Goal: Transaction & Acquisition: Purchase product/service

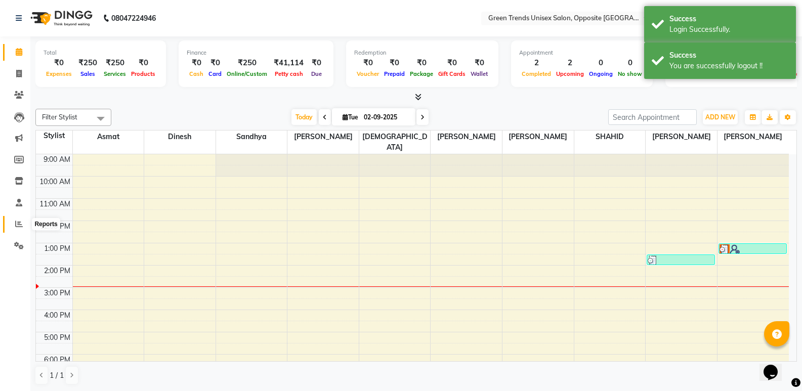
click at [15, 229] on span at bounding box center [19, 224] width 18 height 12
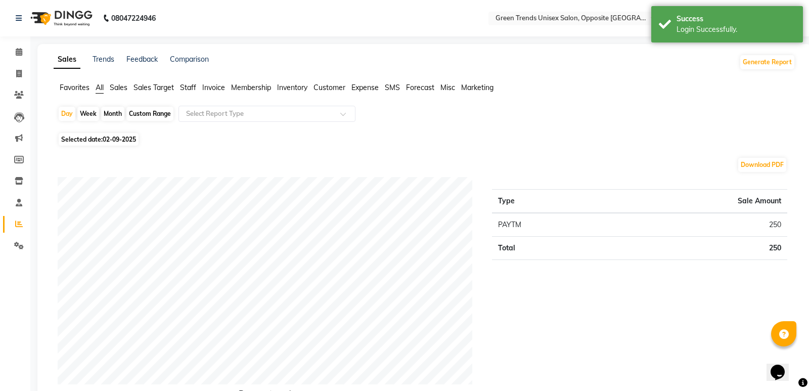
click at [331, 93] on li "Customer" at bounding box center [330, 87] width 32 height 11
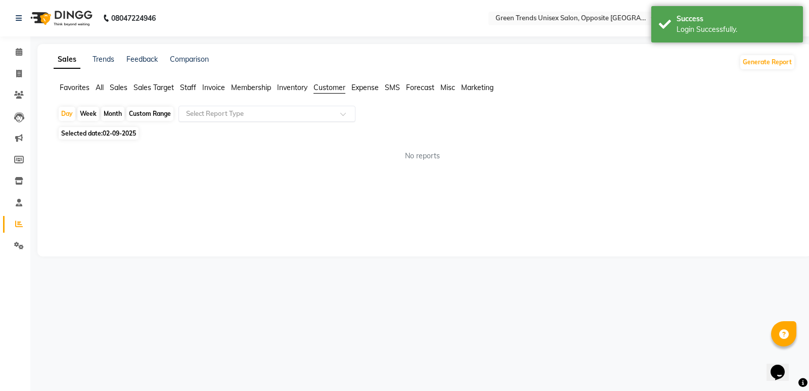
click at [331, 118] on div at bounding box center [267, 114] width 176 height 10
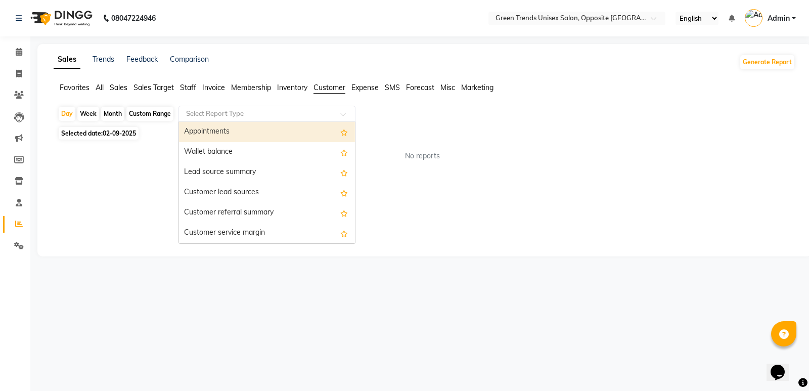
click at [343, 112] on span at bounding box center [346, 117] width 13 height 10
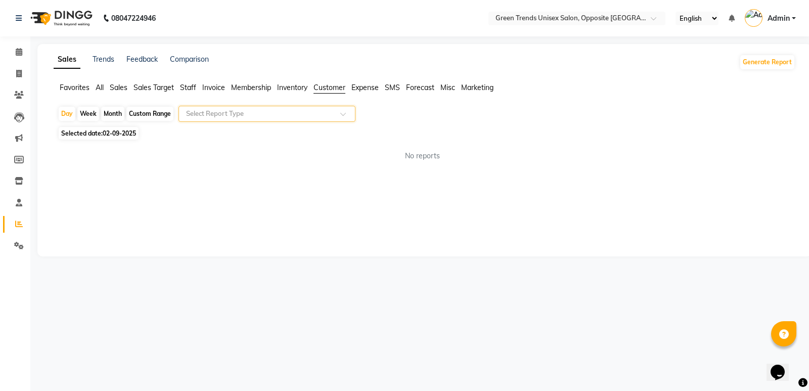
click at [344, 114] on span at bounding box center [346, 117] width 13 height 10
click at [236, 193] on div "Sales Trends Feedback Comparison Generate Report Favorites All Sales Sales Targ…" at bounding box center [424, 150] width 774 height 212
click at [238, 194] on div "Sales Trends Feedback Comparison Generate Report Favorites All Sales Sales Targ…" at bounding box center [424, 150] width 774 height 212
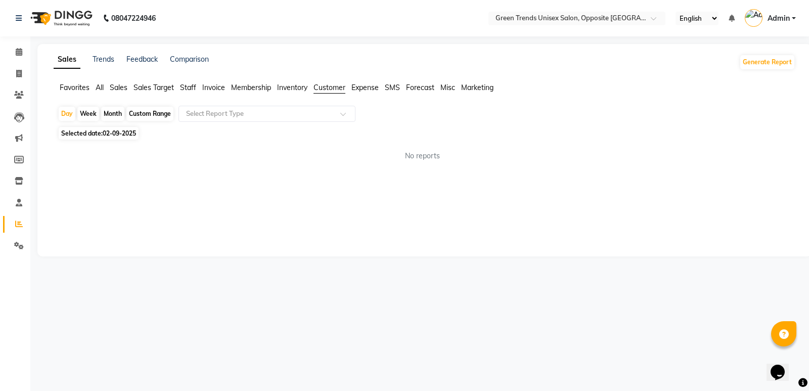
click at [241, 191] on div "Sales Trends Feedback Comparison Generate Report Favorites All Sales Sales Targ…" at bounding box center [424, 150] width 774 height 212
click at [343, 111] on div at bounding box center [267, 114] width 176 height 10
click at [344, 114] on span at bounding box center [346, 117] width 13 height 10
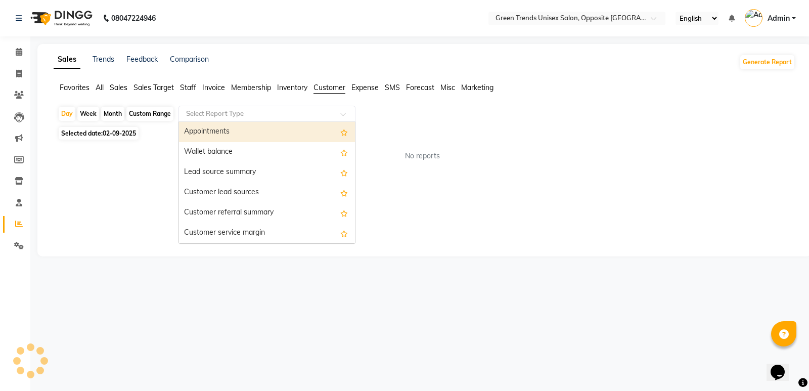
click at [346, 116] on span at bounding box center [346, 117] width 13 height 10
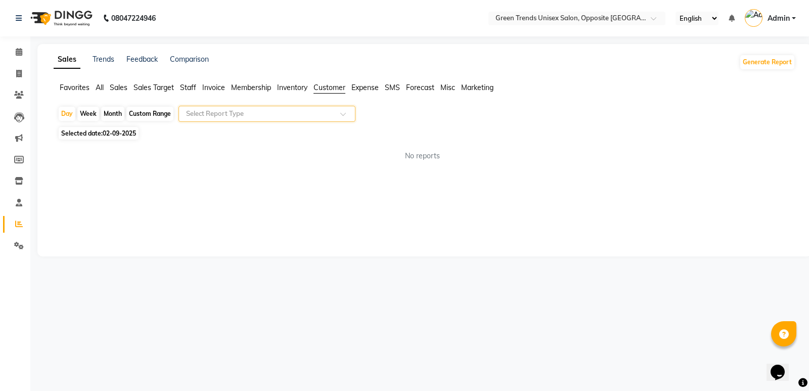
click at [347, 116] on span at bounding box center [346, 117] width 13 height 10
click at [528, 139] on div "Day Week Month Custom Range Select Report Type Selected date: [DATE] No reports…" at bounding box center [425, 138] width 742 height 64
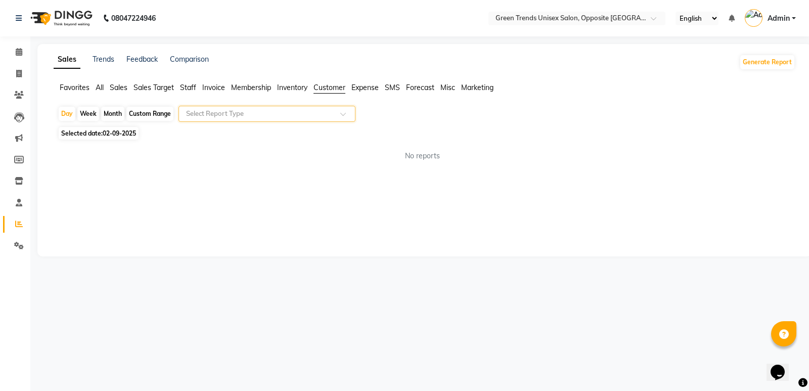
click at [528, 139] on div "Selected date: [DATE]" at bounding box center [427, 133] width 738 height 11
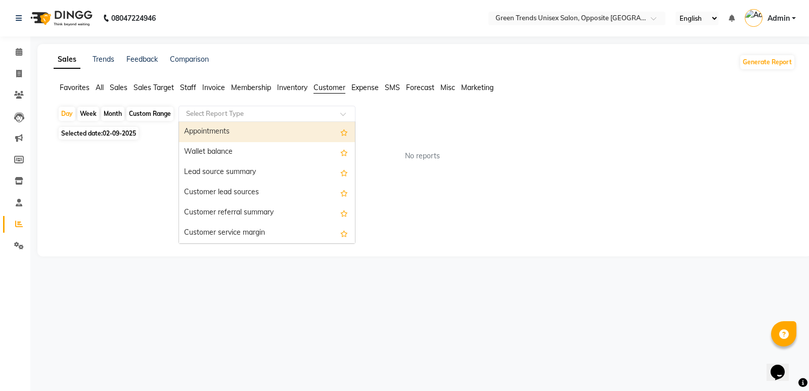
click at [336, 108] on div "Select Report Type" at bounding box center [267, 114] width 177 height 16
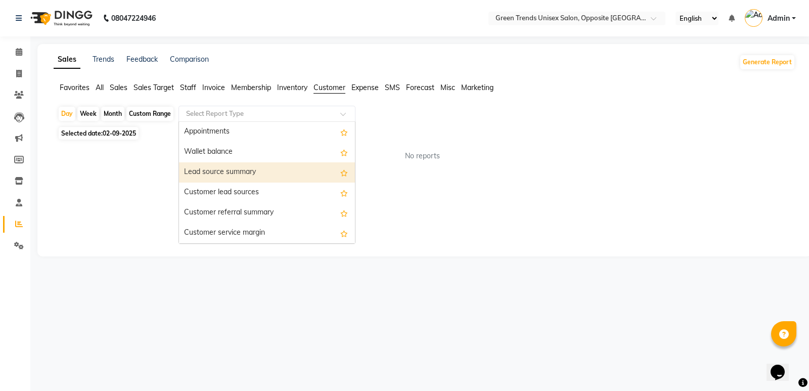
click at [256, 176] on div "Lead source summary" at bounding box center [267, 172] width 176 height 20
select select "full_report"
select select "csv"
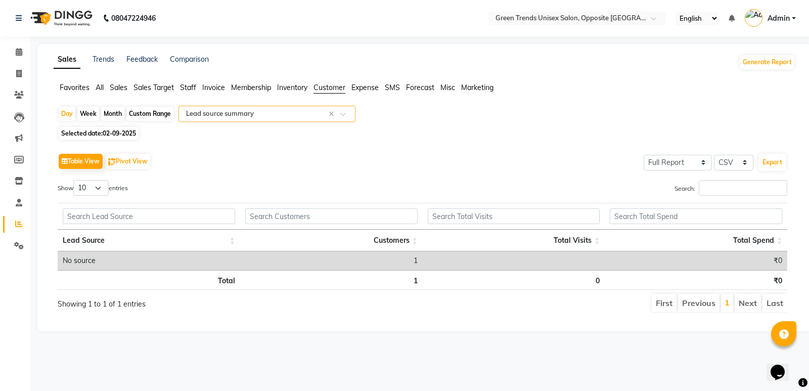
click at [110, 113] on div "Month" at bounding box center [112, 114] width 23 height 14
select select "9"
select select "2025"
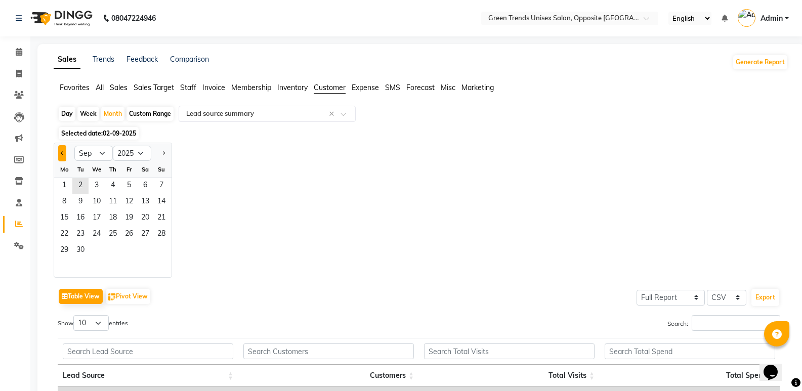
click at [62, 153] on span "Previous month" at bounding box center [63, 153] width 4 height 4
click at [62, 152] on span "Previous month" at bounding box center [63, 153] width 4 height 4
click at [62, 151] on span "Previous month" at bounding box center [63, 153] width 4 height 4
click at [159, 154] on button "Next month" at bounding box center [163, 153] width 8 height 16
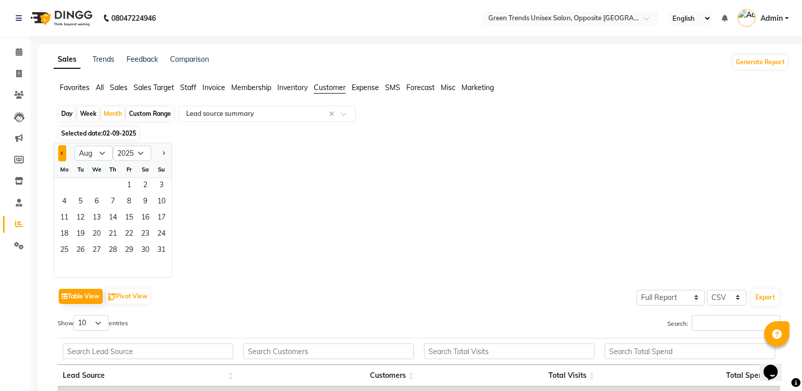
click at [66, 154] on button "Previous month" at bounding box center [62, 153] width 8 height 16
select select "6"
click at [162, 181] on span "1" at bounding box center [161, 186] width 16 height 16
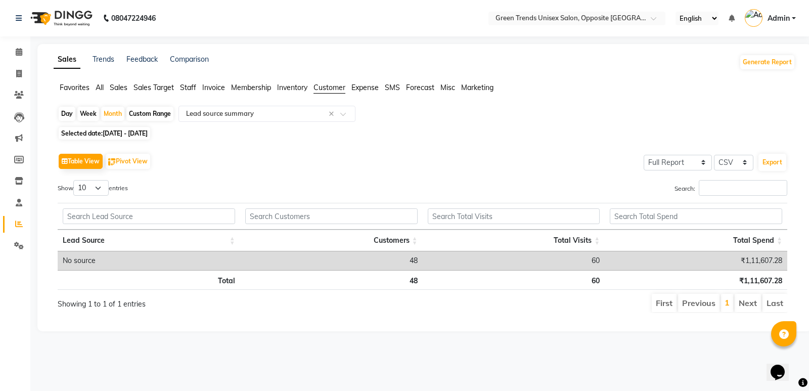
click at [354, 155] on div "Table View Pivot View Select Full Report Filtered Report Select CSV PDF Export" at bounding box center [423, 161] width 730 height 21
click at [316, 145] on div "Table View Pivot View Select Full Report Filtered Report Select CSV PDF Export …" at bounding box center [423, 232] width 746 height 179
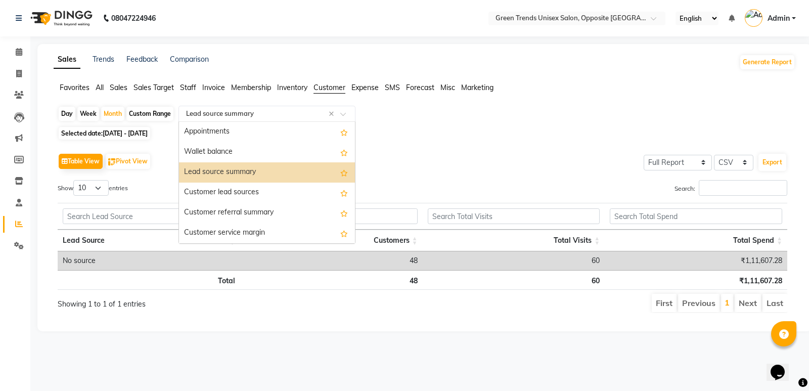
click at [342, 116] on span at bounding box center [346, 117] width 13 height 10
click at [241, 189] on div "Customer lead sources" at bounding box center [267, 193] width 176 height 20
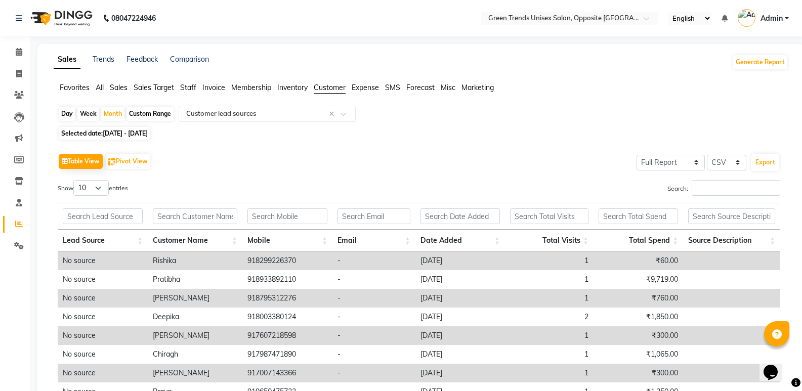
click at [634, 113] on div "Day Week Month Custom Range Select Report Type × Customer lead sources ×" at bounding box center [421, 115] width 726 height 18
click at [463, 264] on td "[DATE]" at bounding box center [460, 260] width 90 height 19
drag, startPoint x: 463, startPoint y: 264, endPoint x: 448, endPoint y: 266, distance: 15.3
click at [448, 266] on td "[DATE]" at bounding box center [460, 260] width 90 height 19
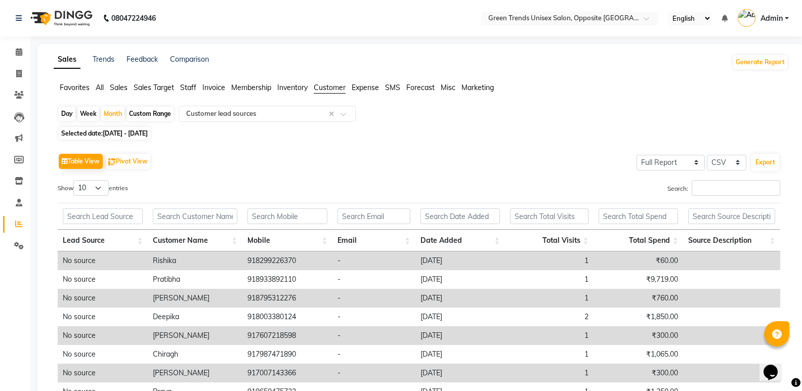
click at [448, 266] on td "[DATE]" at bounding box center [460, 260] width 90 height 19
click at [290, 264] on td "918299226370" at bounding box center [287, 260] width 90 height 19
click at [315, 163] on div "Table View Pivot View Select Full Report Filtered Report Select CSV PDF Export" at bounding box center [419, 161] width 722 height 21
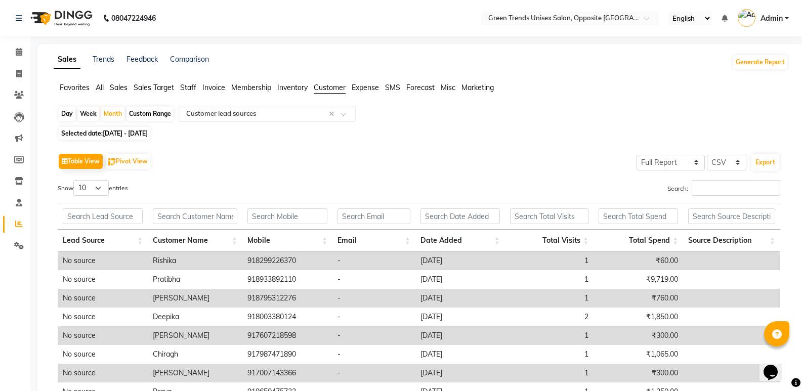
click at [316, 163] on div "Table View Pivot View Select Full Report Filtered Report Select CSV PDF Export" at bounding box center [419, 161] width 722 height 21
click at [149, 258] on td "Rishika" at bounding box center [195, 260] width 95 height 19
click at [162, 258] on td "Rishika" at bounding box center [195, 260] width 95 height 19
click at [417, 170] on div "Table View Pivot View Select Full Report Filtered Report Select CSV PDF Export" at bounding box center [419, 161] width 722 height 21
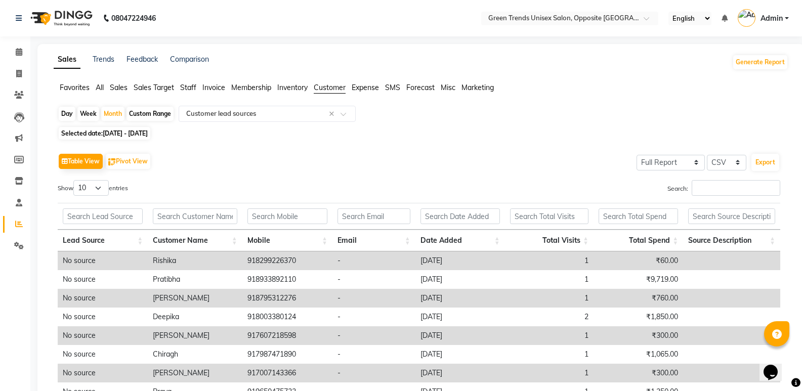
click at [272, 170] on div "Table View Pivot View Select Full Report Filtered Report Select CSV PDF Export" at bounding box center [419, 161] width 722 height 21
click at [284, 263] on td "918299226370" at bounding box center [287, 260] width 90 height 19
drag, startPoint x: 284, startPoint y: 263, endPoint x: 350, endPoint y: 262, distance: 66.8
click at [350, 262] on tr "No source [PERSON_NAME] 918299226370 - [DATE] 1 ₹60.00" at bounding box center [419, 260] width 722 height 19
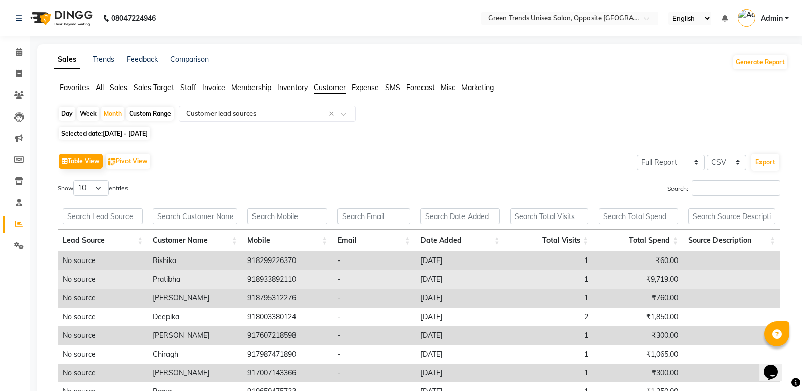
scroll to position [11, 0]
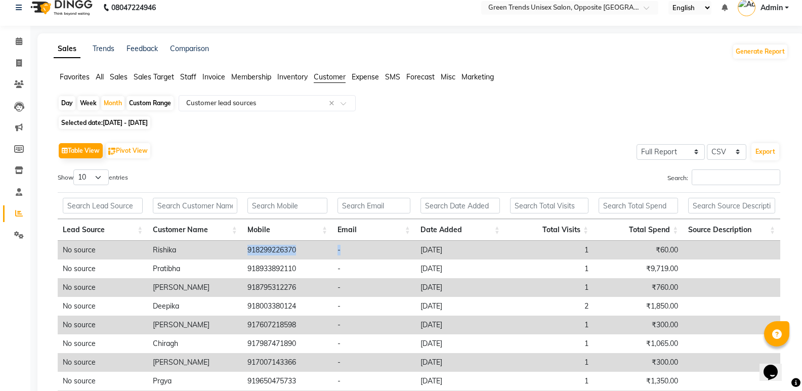
click at [289, 257] on td "918299226370" at bounding box center [287, 250] width 90 height 19
click at [279, 253] on td "918299226370" at bounding box center [287, 250] width 90 height 19
click at [297, 254] on td "918299226370" at bounding box center [287, 250] width 90 height 19
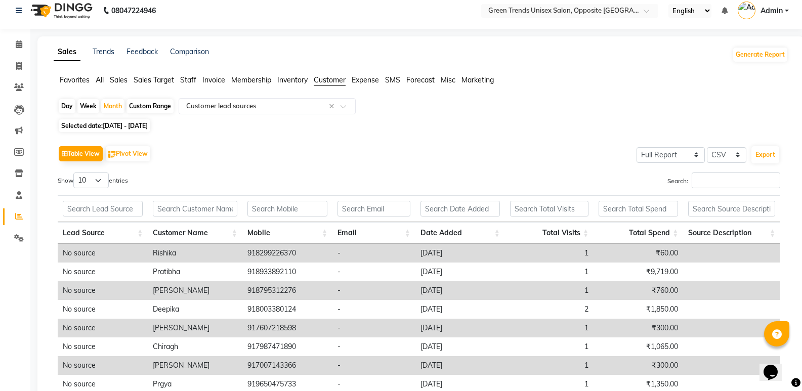
scroll to position [6, 0]
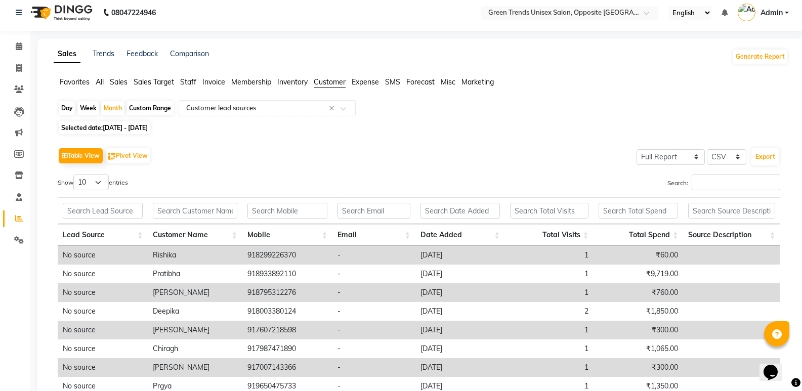
click at [183, 162] on div "Table View Pivot View Select Full Report Filtered Report Select CSV PDF Export" at bounding box center [419, 155] width 722 height 21
drag, startPoint x: 480, startPoint y: 280, endPoint x: 296, endPoint y: 258, distance: 185.9
click at [296, 258] on tbody "No source [PERSON_NAME] 918299226370 - [DATE] 1 ₹60.00 No source Pratibha 91893…" at bounding box center [419, 339] width 722 height 187
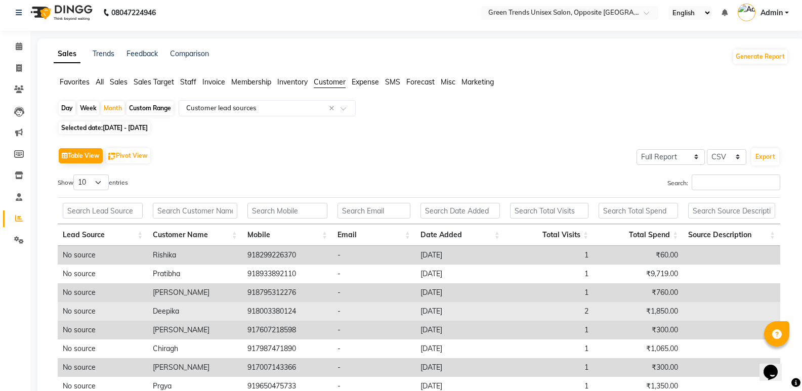
click at [385, 302] on td "-" at bounding box center [373, 311] width 83 height 19
drag, startPoint x: 595, startPoint y: 308, endPoint x: 581, endPoint y: 311, distance: 14.9
click at [581, 311] on tr "No source Deepika 918003380124 - [DATE] 2 ₹1,850.00" at bounding box center [419, 311] width 722 height 19
click at [469, 314] on td "[DATE]" at bounding box center [460, 311] width 90 height 19
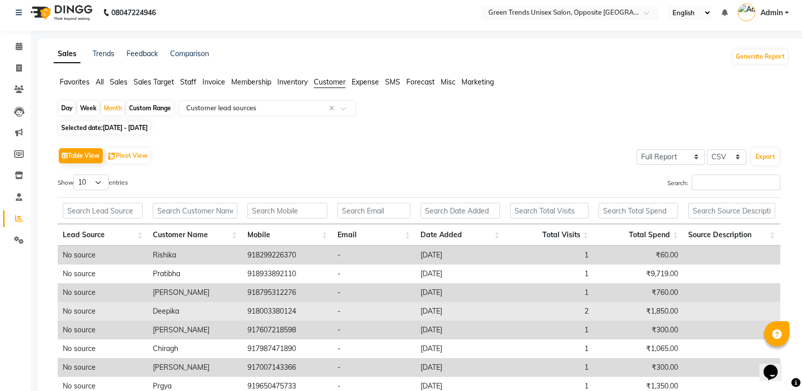
click at [470, 312] on td "[DATE]" at bounding box center [460, 311] width 90 height 19
drag, startPoint x: 470, startPoint y: 312, endPoint x: 439, endPoint y: 311, distance: 30.9
click at [439, 311] on td "[DATE]" at bounding box center [460, 311] width 90 height 19
click at [588, 315] on td "2" at bounding box center [549, 311] width 89 height 19
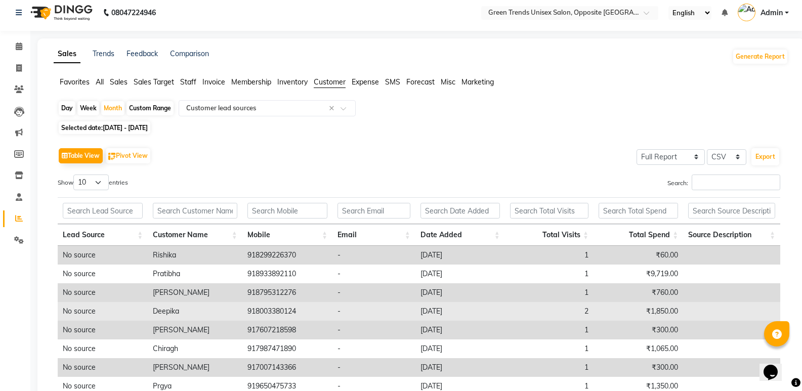
click at [588, 315] on td "2" at bounding box center [549, 311] width 89 height 19
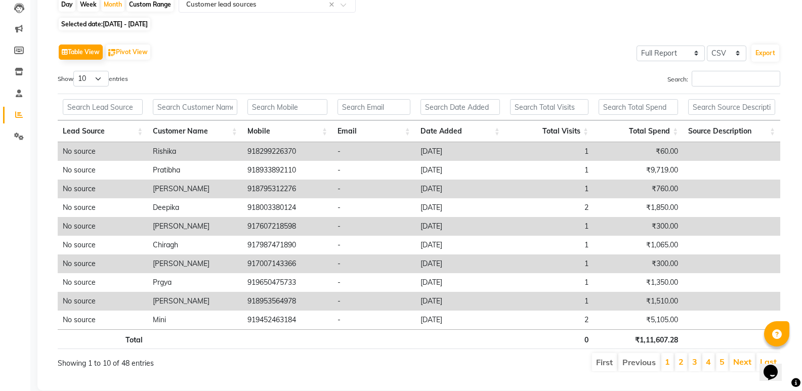
scroll to position [131, 0]
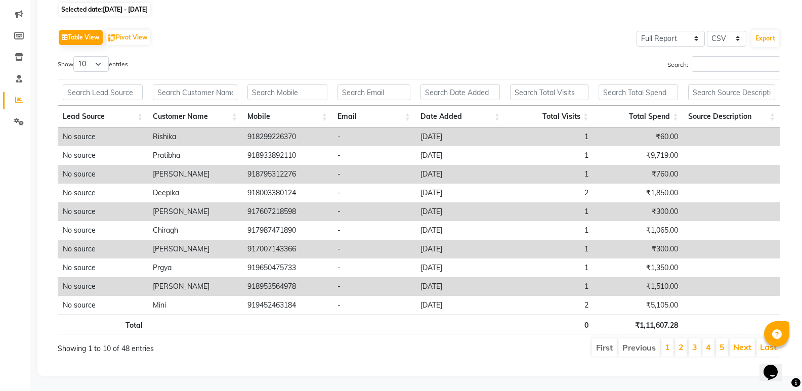
click at [801, 342] on div "Sales Trends Feedback Comparison Generate Report Favorites All Sales Sales Targ…" at bounding box center [420, 148] width 767 height 456
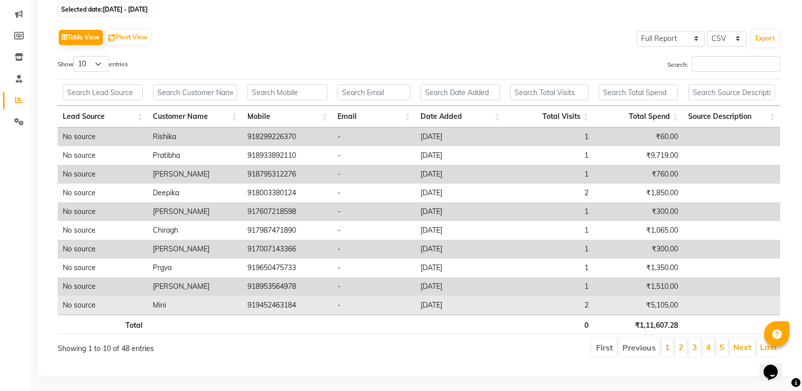
click at [597, 297] on td "₹5,105.00" at bounding box center [638, 305] width 90 height 19
click at [534, 297] on td "2" at bounding box center [549, 305] width 89 height 19
click at [547, 296] on td "2" at bounding box center [549, 305] width 89 height 19
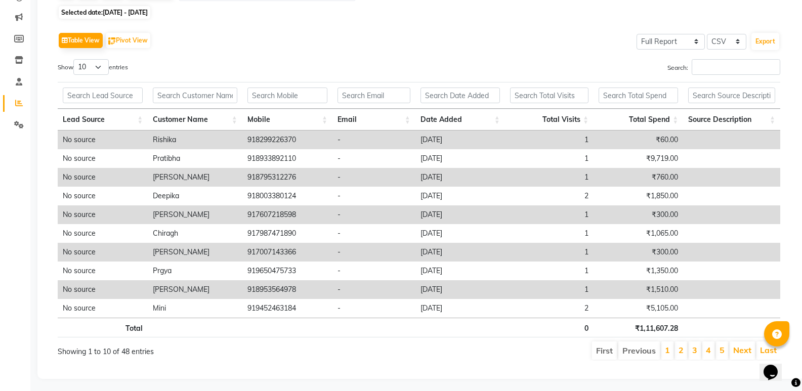
scroll to position [112, 0]
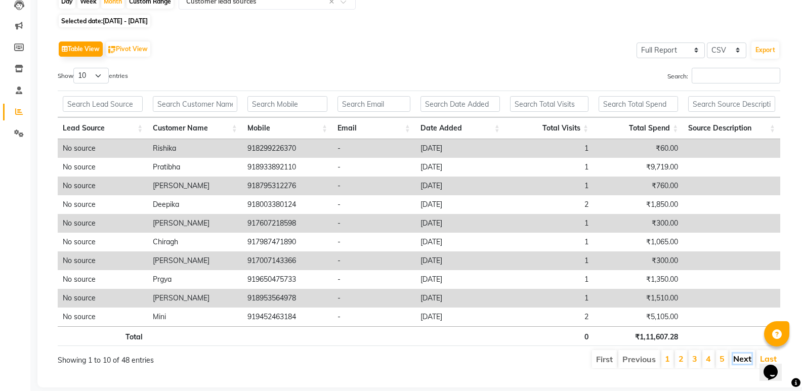
click at [740, 355] on link "Next" at bounding box center [742, 359] width 18 height 10
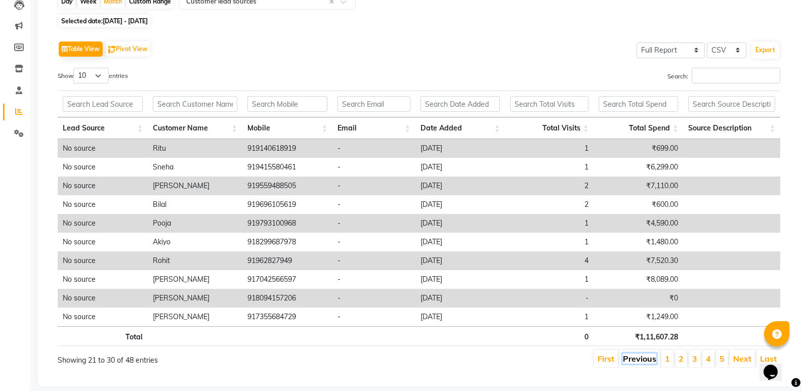
click at [642, 356] on link "Previous" at bounding box center [639, 359] width 33 height 10
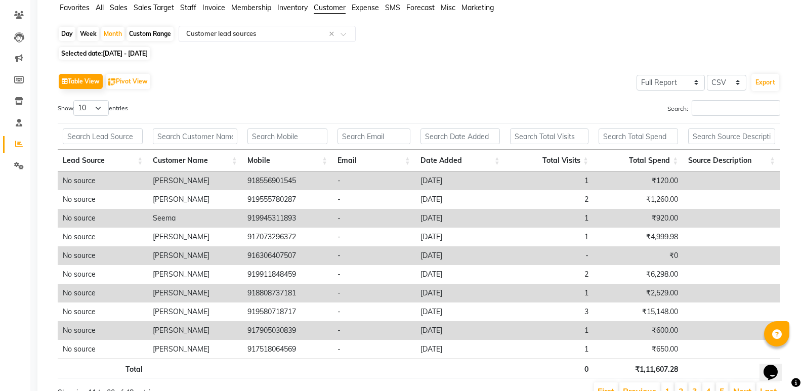
scroll to position [130, 0]
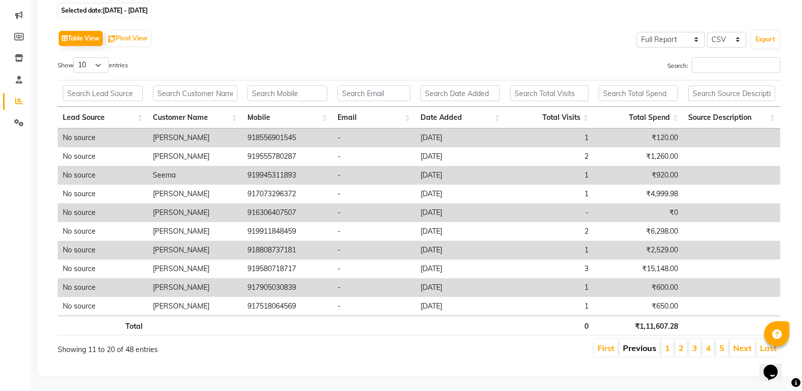
click at [636, 343] on link "Previous" at bounding box center [639, 348] width 33 height 10
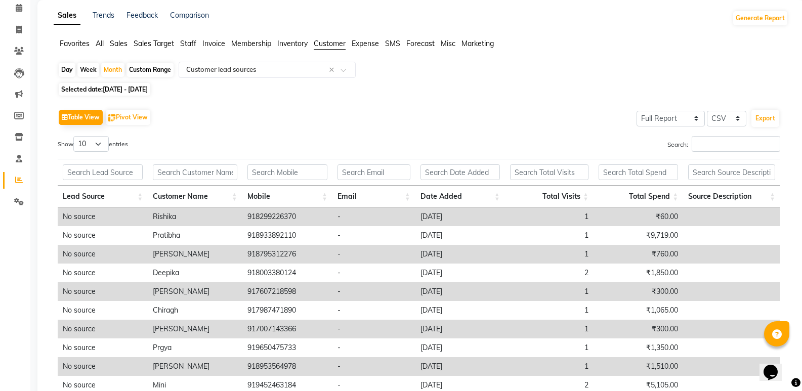
scroll to position [39, 0]
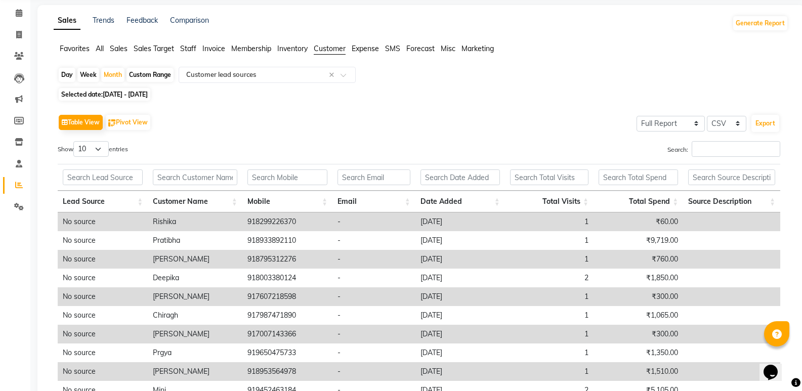
click at [530, 113] on div "Table View Pivot View Select Full Report Filtered Report Select CSV PDF Export" at bounding box center [419, 122] width 722 height 21
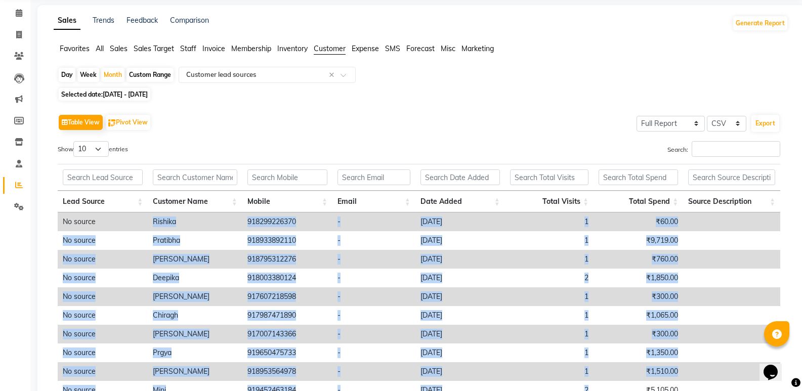
scroll to position [131, 0]
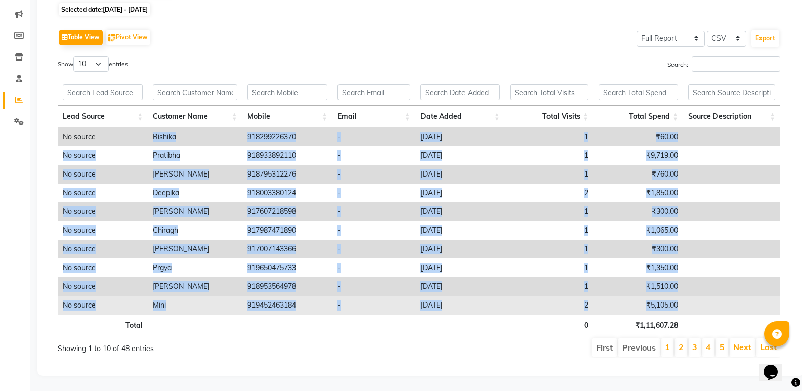
drag, startPoint x: 137, startPoint y: 212, endPoint x: 681, endPoint y: 298, distance: 550.9
click at [681, 298] on tbody "No source [PERSON_NAME] 918299226370 - [DATE] 1 ₹60.00 No source Pratibha 91893…" at bounding box center [419, 220] width 722 height 187
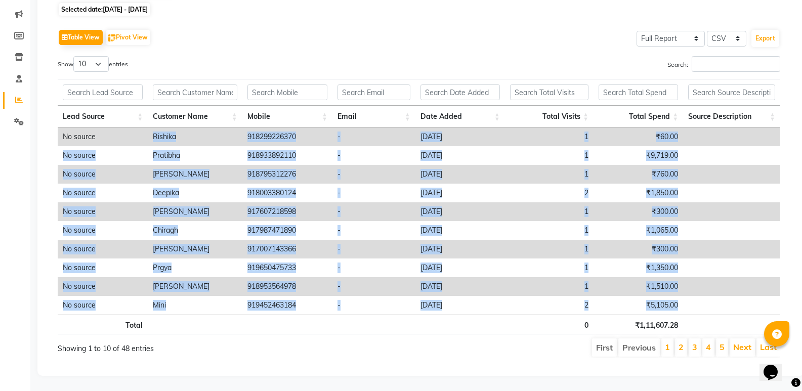
click at [493, 338] on ul "First Previous 1 2 3 4 5 Next Last" at bounding box center [572, 347] width 415 height 18
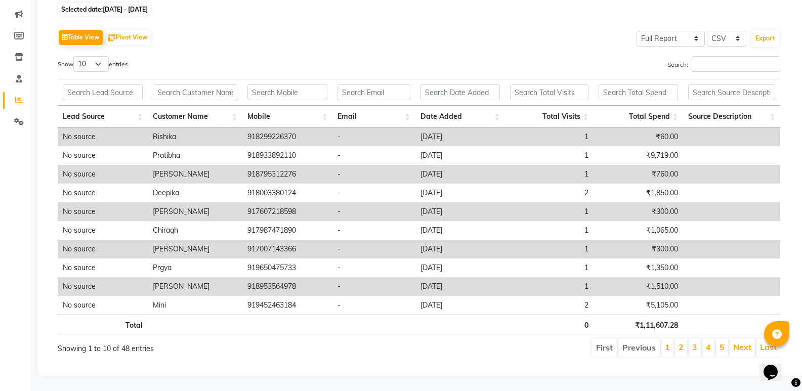
scroll to position [0, 8]
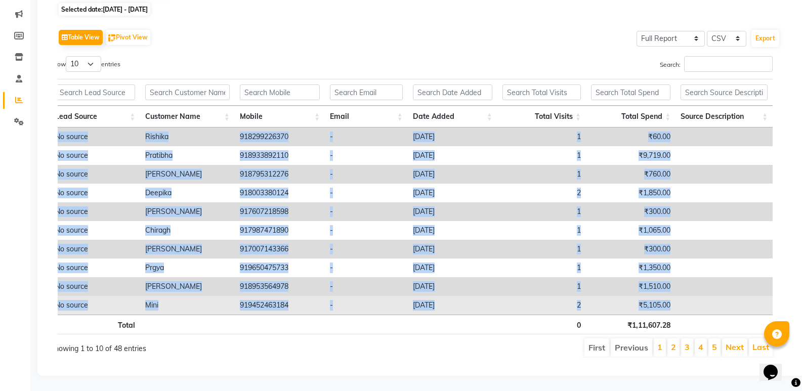
drag, startPoint x: 58, startPoint y: 124, endPoint x: 684, endPoint y: 300, distance: 650.8
click at [684, 300] on tbody "No source [PERSON_NAME] 918299226370 - [DATE] 1 ₹60.00 No source Pratibha 91893…" at bounding box center [411, 220] width 722 height 187
copy tbody "No source [PERSON_NAME] 918299226370 - [DATE] 1 ₹60.00 No source Pratibha 91893…"
click at [290, 304] on td "919452463184" at bounding box center [280, 305] width 90 height 19
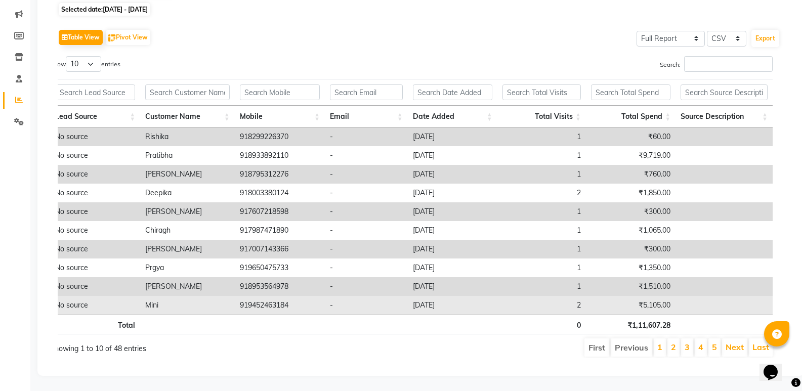
click at [290, 304] on td "919452463184" at bounding box center [280, 305] width 90 height 19
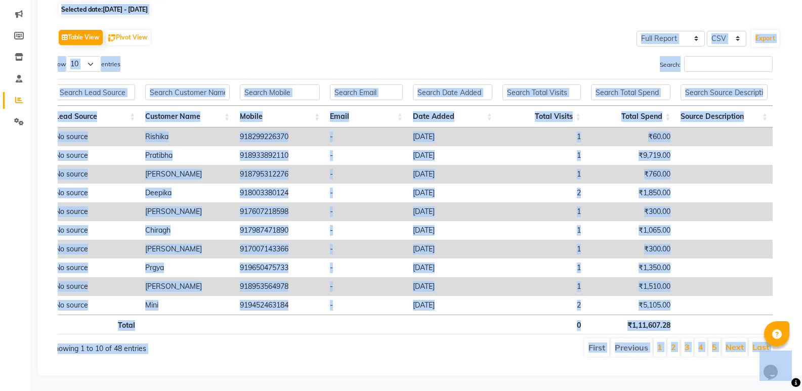
click at [267, 349] on div "Showing 1 to 10 of 48 entries" at bounding box center [195, 347] width 307 height 20
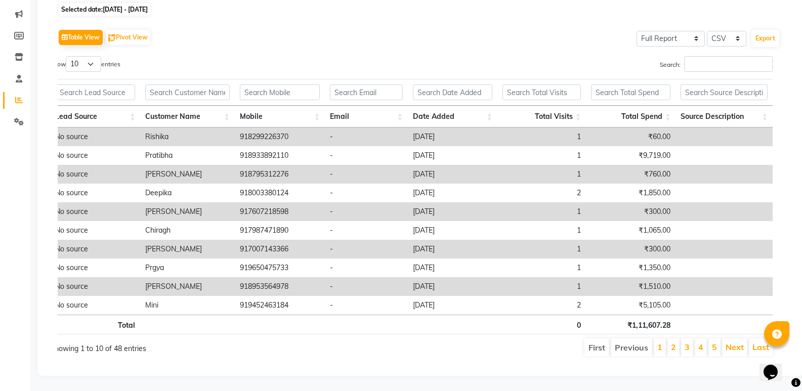
click at [59, 132] on td "No source" at bounding box center [95, 136] width 90 height 19
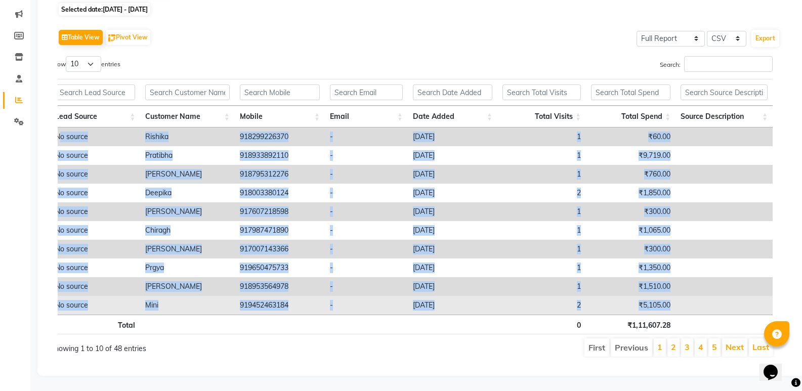
drag, startPoint x: 59, startPoint y: 131, endPoint x: 705, endPoint y: 293, distance: 666.3
click at [705, 293] on tbody "No source [PERSON_NAME] 918299226370 - [DATE] 1 ₹60.00 No source Pratibha 91893…" at bounding box center [411, 220] width 722 height 187
copy tbody "o source [PERSON_NAME] 918299226370 - [DATE] 1 ₹60.00 No source Pratibha 918933…"
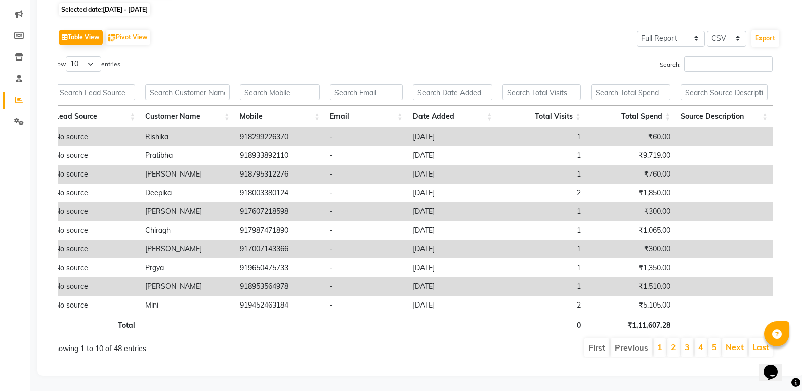
click at [253, 56] on div "Show 10 25 50 100 entries" at bounding box center [227, 66] width 354 height 20
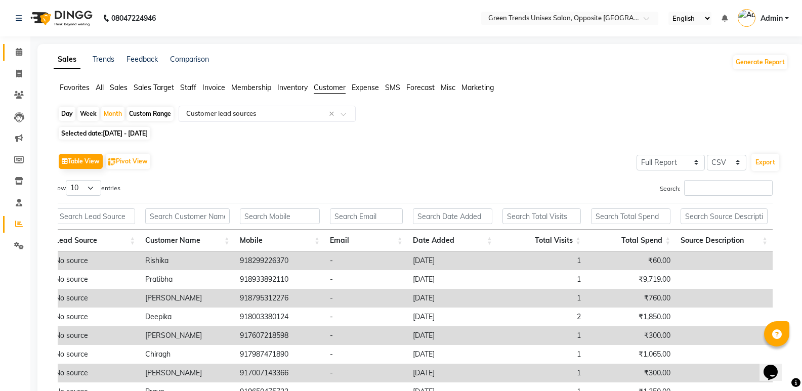
click at [17, 45] on link "Calendar" at bounding box center [15, 52] width 24 height 17
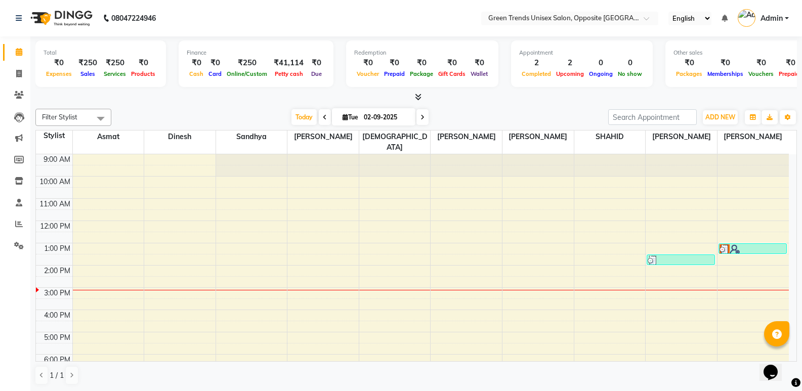
click at [423, 120] on span at bounding box center [422, 117] width 12 height 16
type input "[DATE]"
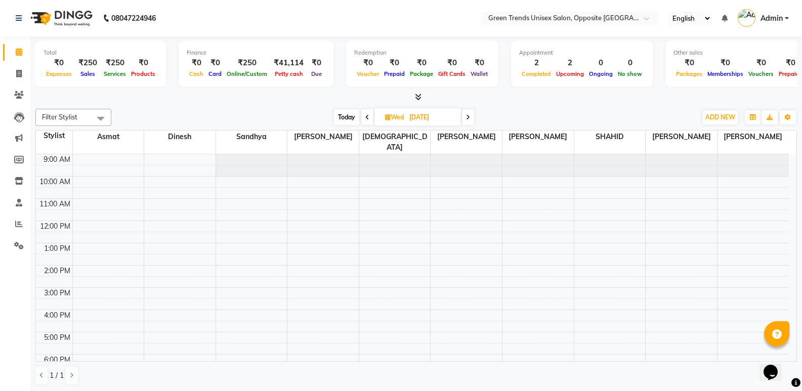
click at [441, 292] on div "9:00 AM 10:00 AM 11:00 AM 12:00 PM 1:00 PM 2:00 PM 3:00 PM 4:00 PM 5:00 PM 6:00…" at bounding box center [412, 298] width 753 height 289
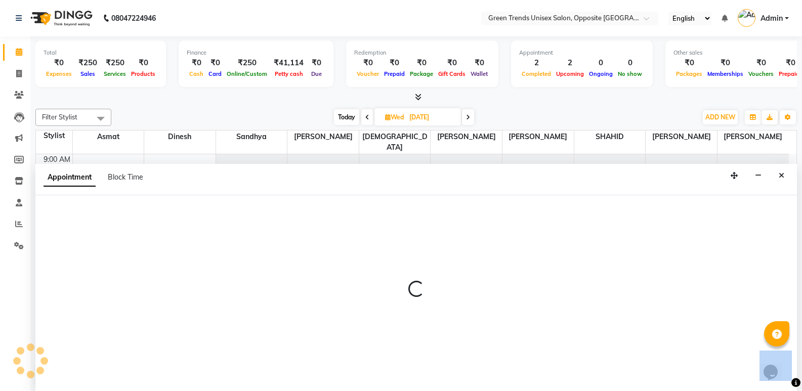
scroll to position [1, 0]
select select "75769"
select select "tentative"
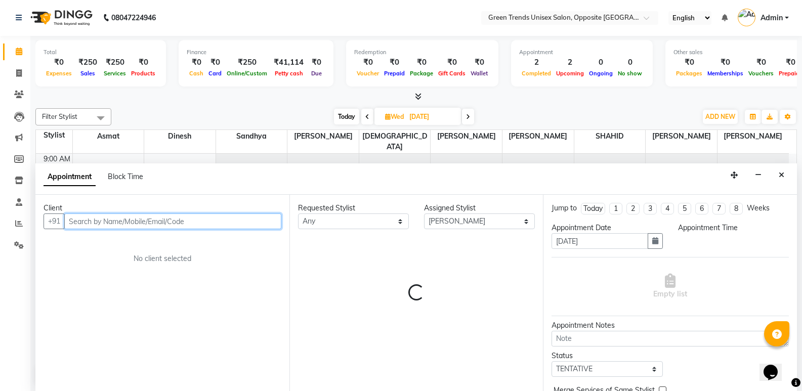
select select "930"
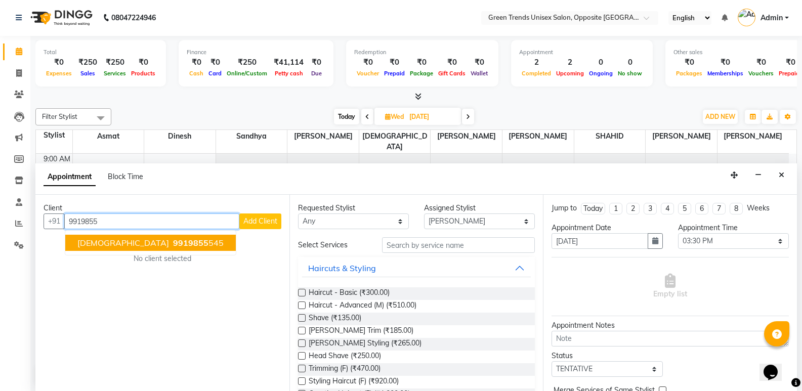
click at [171, 244] on ngb-highlight "9919855 545" at bounding box center [197, 243] width 53 height 10
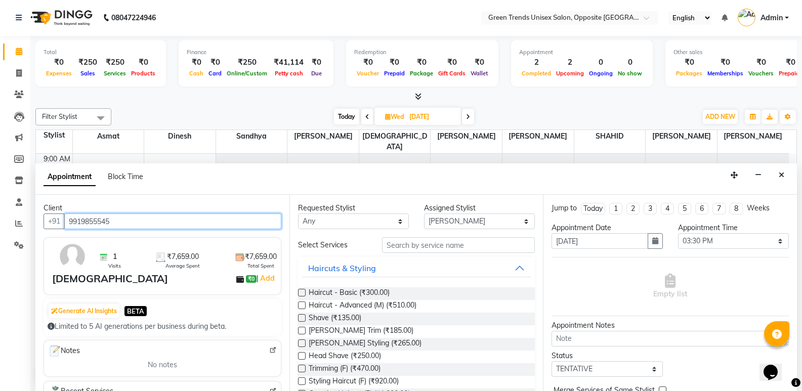
type input "9919855545"
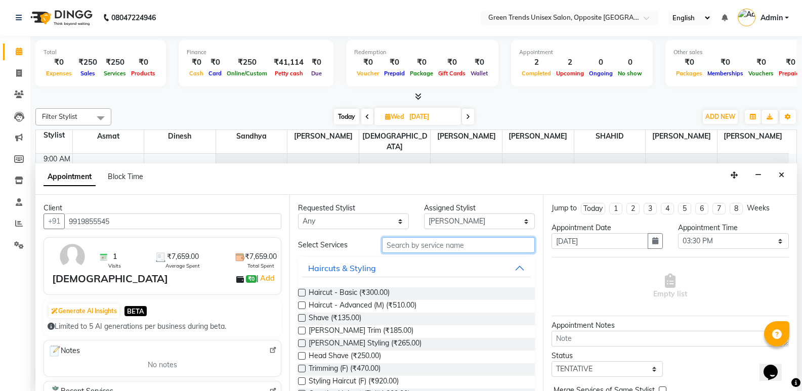
click at [451, 243] on input "text" at bounding box center [458, 245] width 153 height 16
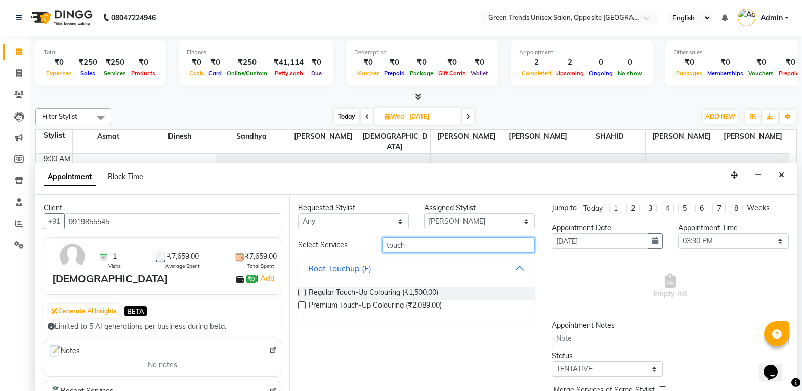
type input "touch"
click at [303, 308] on label at bounding box center [302, 305] width 8 height 8
click at [303, 308] on input "checkbox" at bounding box center [301, 306] width 7 height 7
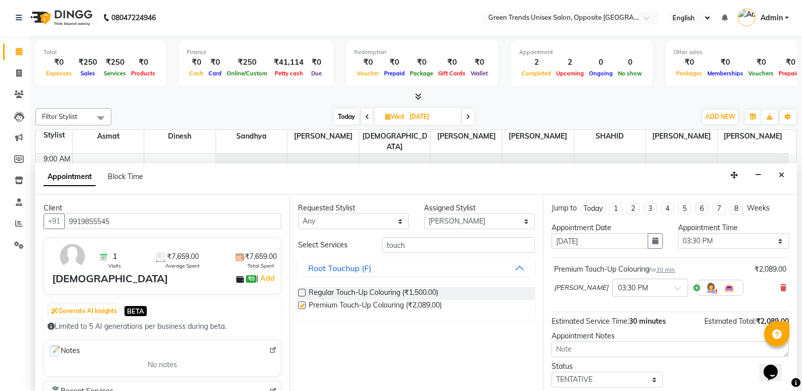
checkbox input "false"
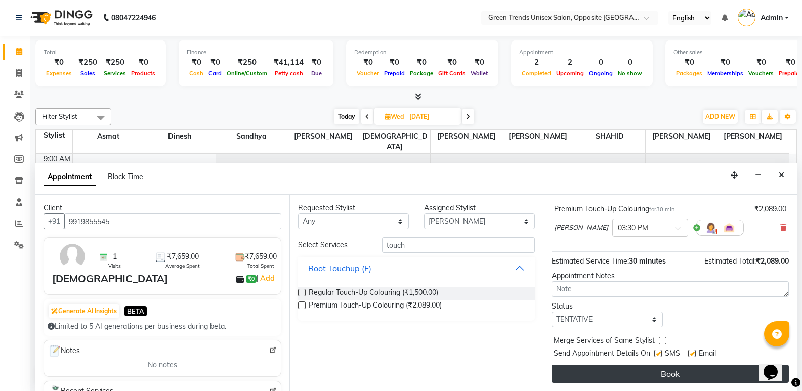
click at [675, 373] on button "Book" at bounding box center [669, 374] width 237 height 18
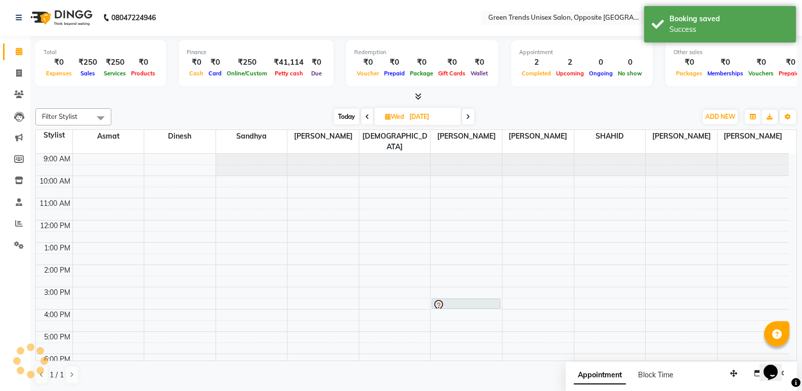
scroll to position [0, 0]
click at [347, 108] on div "Filter Stylist Select All [PERSON_NAME] [PERSON_NAME] [PERSON_NAME] [PERSON_NAM…" at bounding box center [415, 247] width 761 height 284
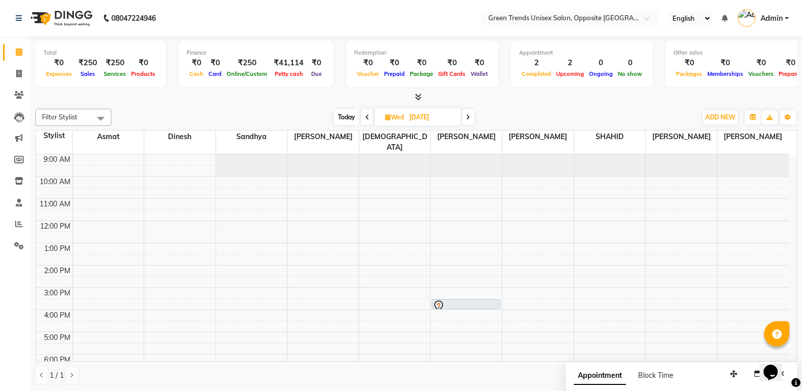
click at [343, 113] on span "Today" at bounding box center [346, 117] width 25 height 16
type input "02-09-2025"
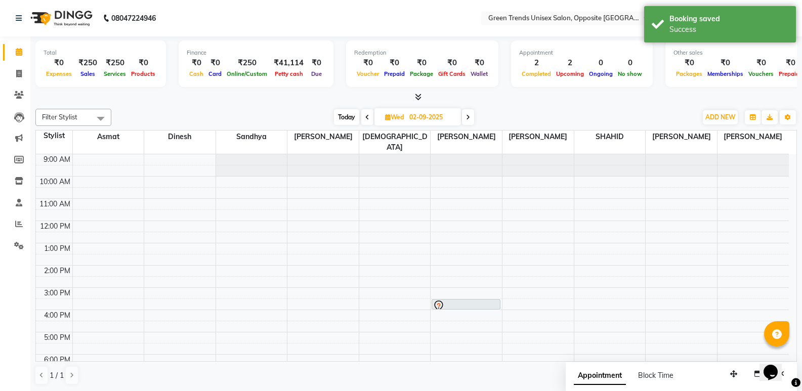
scroll to position [71, 0]
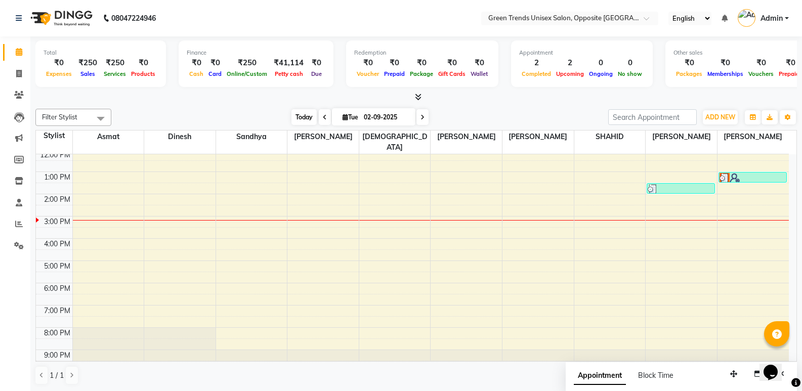
click at [298, 116] on span "Today" at bounding box center [303, 117] width 25 height 16
click at [106, 121] on span at bounding box center [101, 118] width 20 height 19
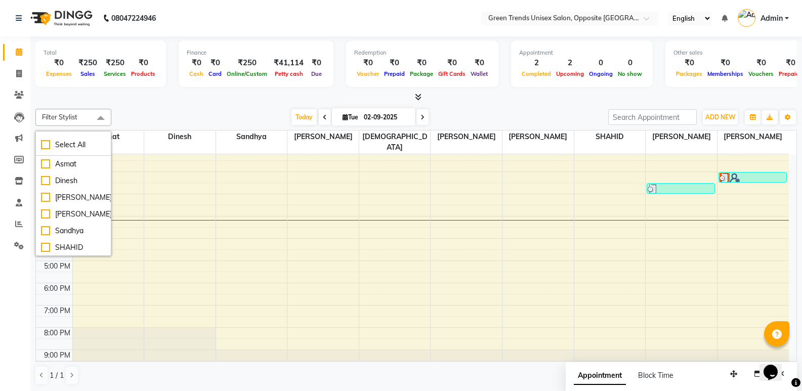
click at [173, 117] on div "[DATE] [DATE]" at bounding box center [359, 117] width 487 height 15
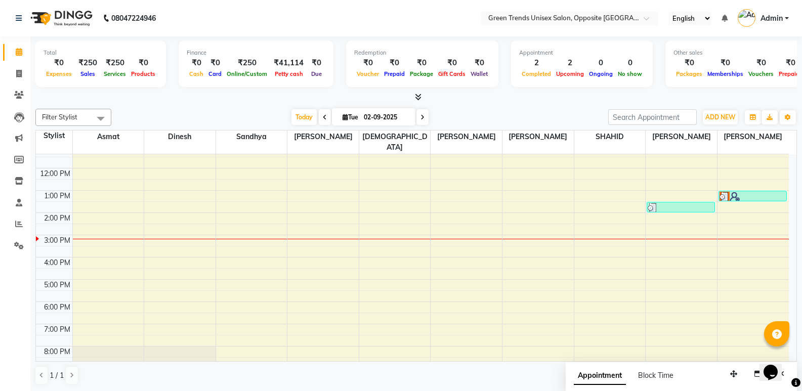
scroll to position [0, 0]
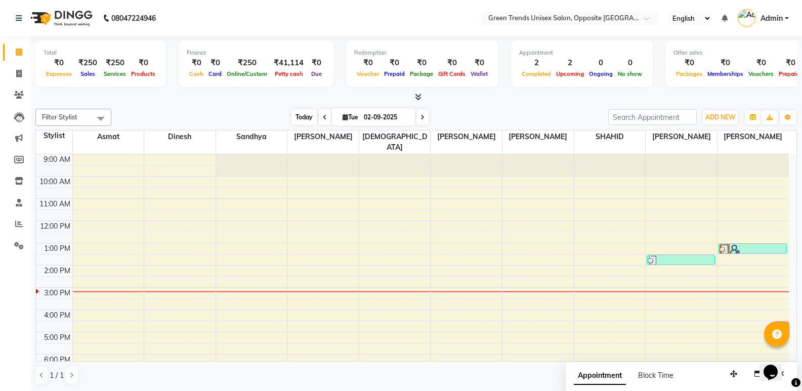
click at [296, 116] on span "Today" at bounding box center [303, 117] width 25 height 16
click at [291, 117] on span "Today" at bounding box center [303, 117] width 25 height 16
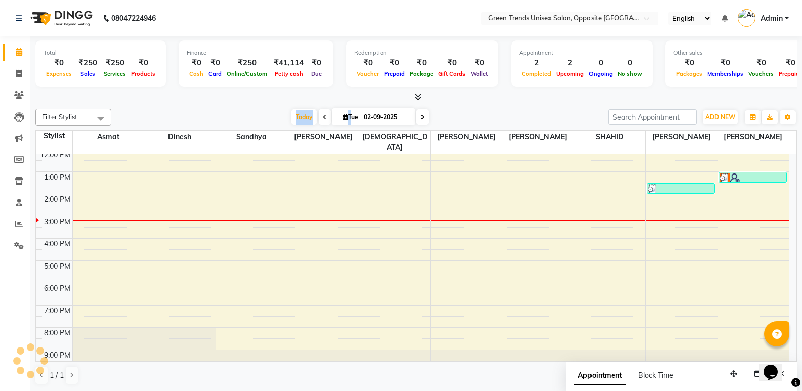
click at [254, 108] on div "Filter Stylist Select All [PERSON_NAME] [PERSON_NAME] [PERSON_NAME] [PERSON_NAM…" at bounding box center [415, 247] width 761 height 284
click at [24, 73] on span at bounding box center [19, 74] width 18 height 12
select select "service"
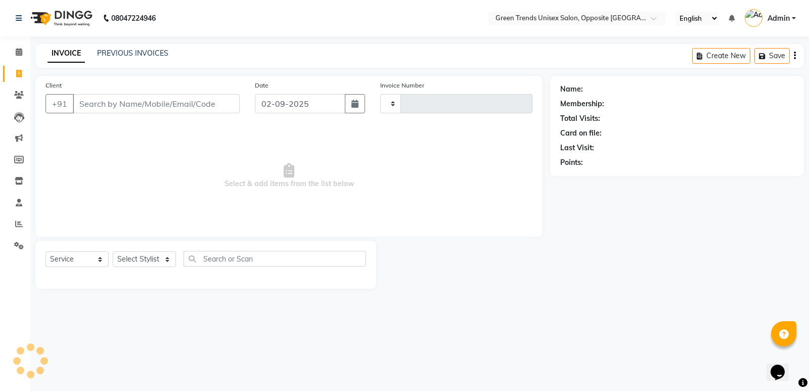
type input "1095"
select select "5225"
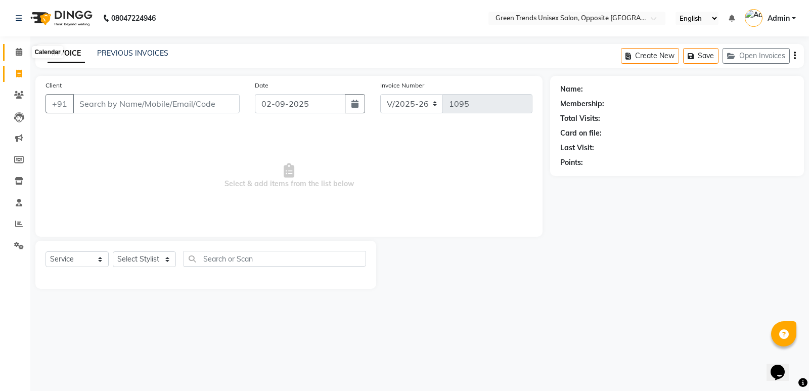
click at [22, 56] on span at bounding box center [19, 53] width 18 height 12
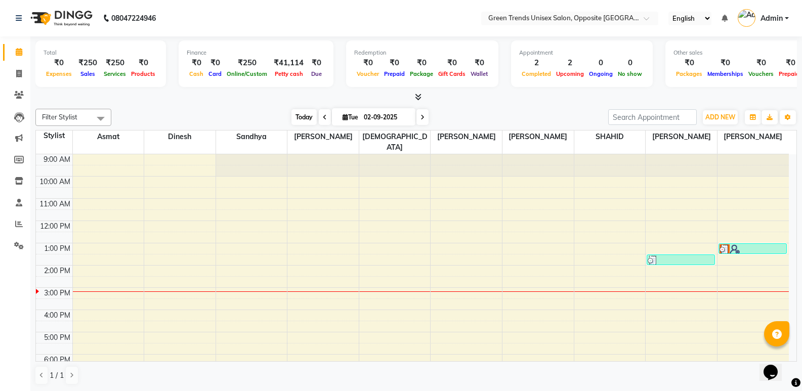
click at [305, 112] on span "Today" at bounding box center [303, 117] width 25 height 16
click at [237, 119] on div "[DATE] [DATE]" at bounding box center [359, 117] width 487 height 15
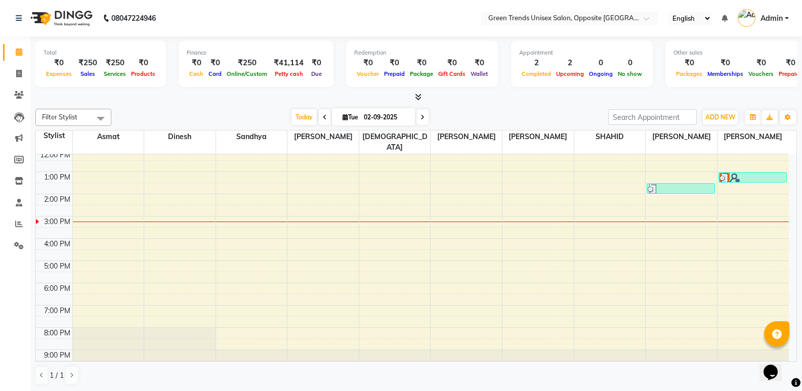
click at [260, 95] on div at bounding box center [415, 97] width 761 height 11
click at [428, 119] on div "[DATE] [DATE]" at bounding box center [359, 117] width 487 height 15
click at [421, 118] on icon at bounding box center [422, 117] width 4 height 6
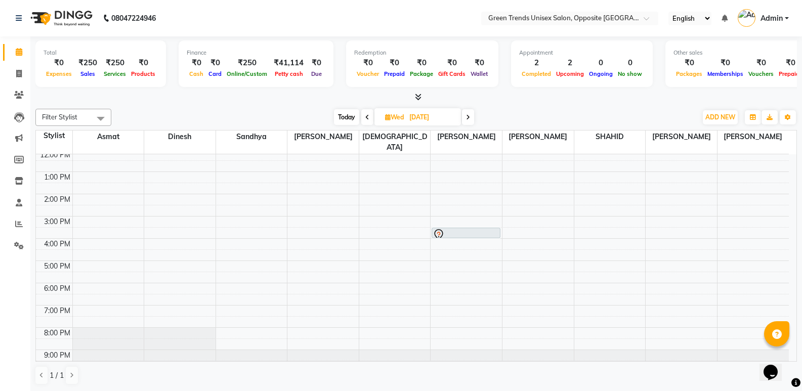
click at [344, 119] on span "Today" at bounding box center [346, 117] width 25 height 16
type input "02-09-2025"
click at [385, 119] on icon at bounding box center [388, 117] width 6 height 7
select select "9"
select select "2025"
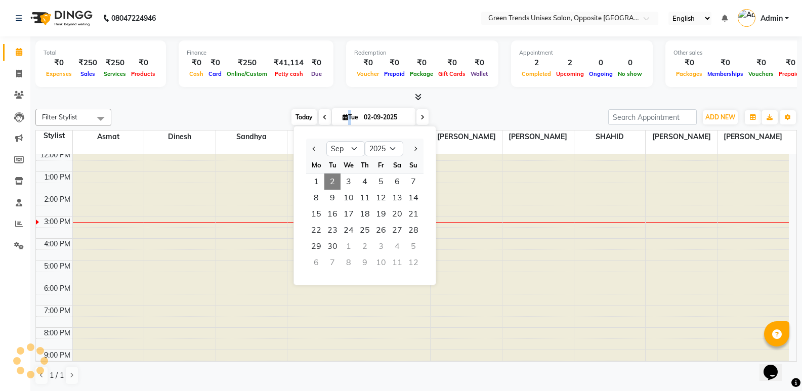
scroll to position [0, 0]
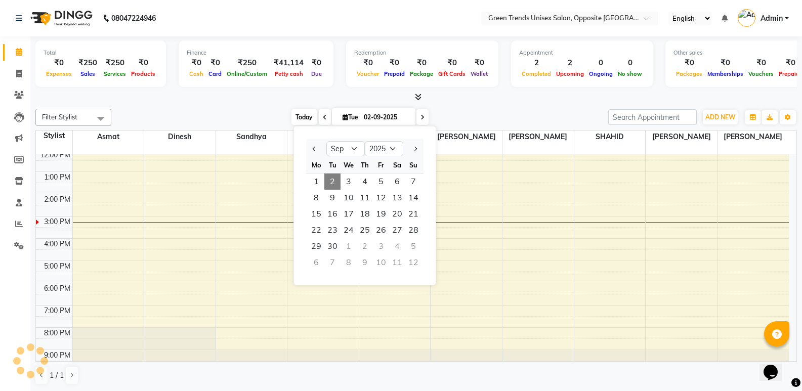
click at [295, 114] on span "Today" at bounding box center [303, 117] width 25 height 16
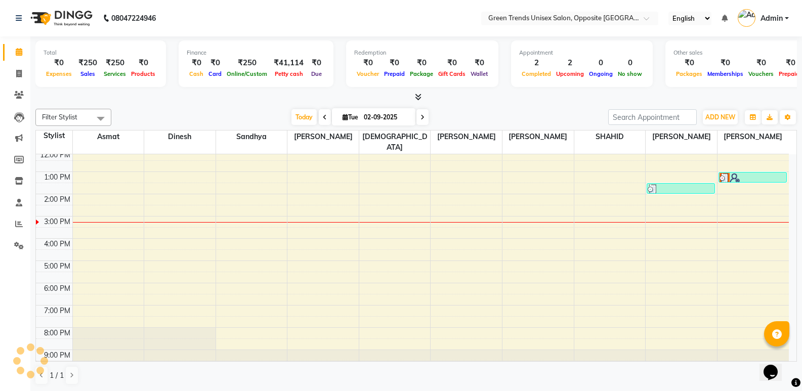
scroll to position [71, 0]
click at [261, 90] on div "Total ₹0 Expenses ₹250 Sales ₹250 Services ₹0 Products Finance ₹0 Cash ₹0 Card …" at bounding box center [415, 65] width 761 height 50
click at [227, 110] on div "[DATE] [DATE]" at bounding box center [359, 117] width 487 height 15
click at [787, 18] on link "Admin" at bounding box center [762, 18] width 51 height 17
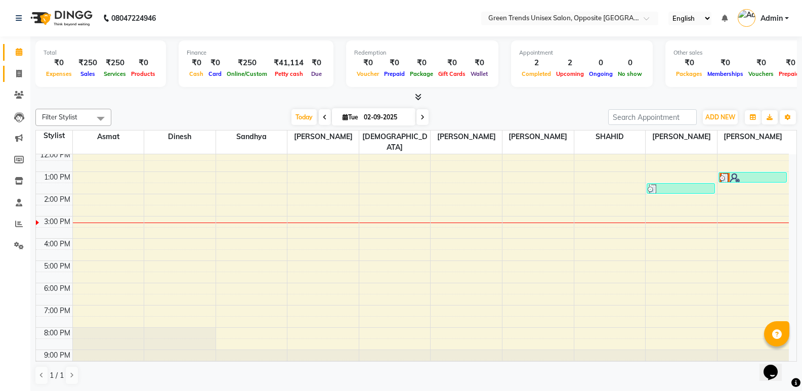
click at [17, 73] on icon at bounding box center [19, 74] width 6 height 8
select select "service"
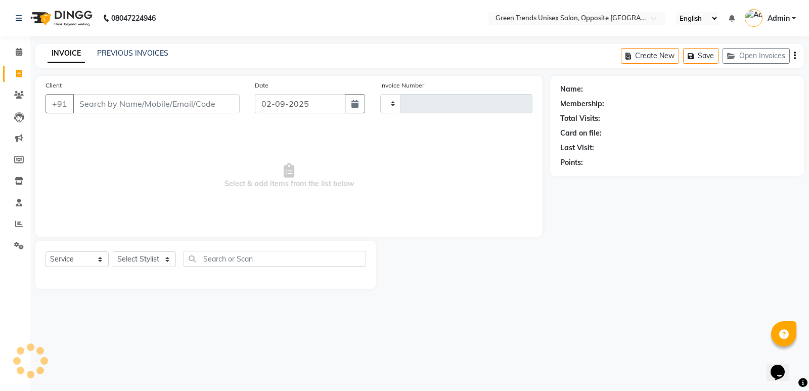
type input "1095"
select select "5225"
click at [755, 63] on button "Open Invoices" at bounding box center [756, 56] width 67 height 16
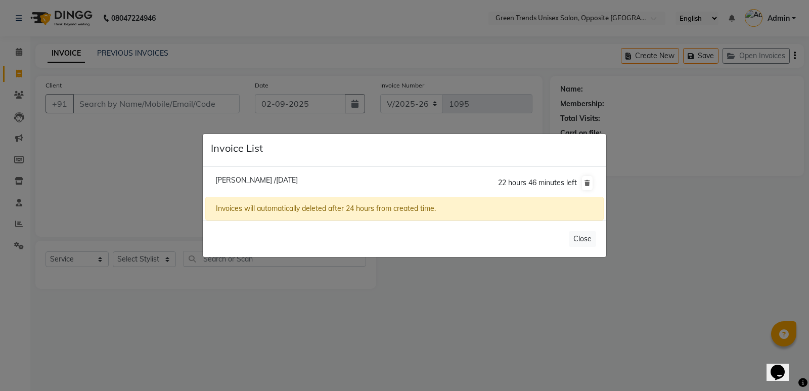
click at [283, 179] on span "[PERSON_NAME] /[DATE]" at bounding box center [256, 179] width 82 height 9
type input "8299226370"
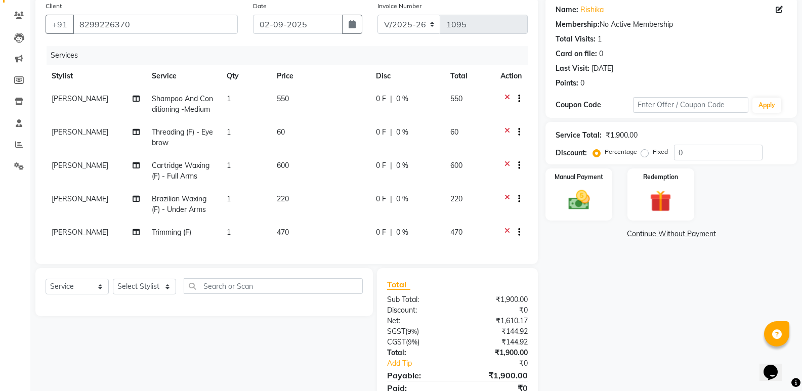
scroll to position [128, 0]
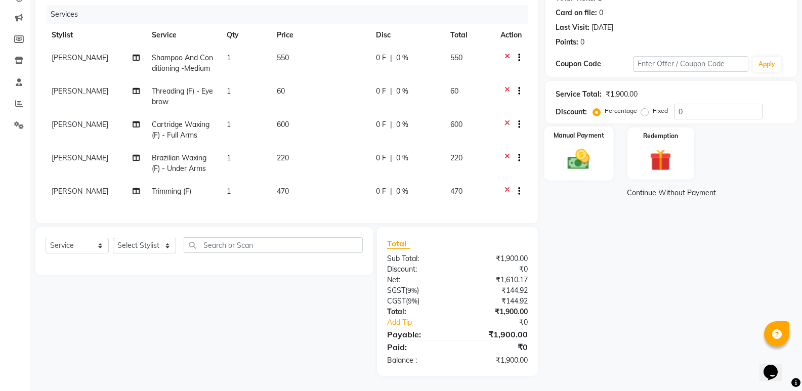
click at [576, 150] on img at bounding box center [578, 159] width 36 height 26
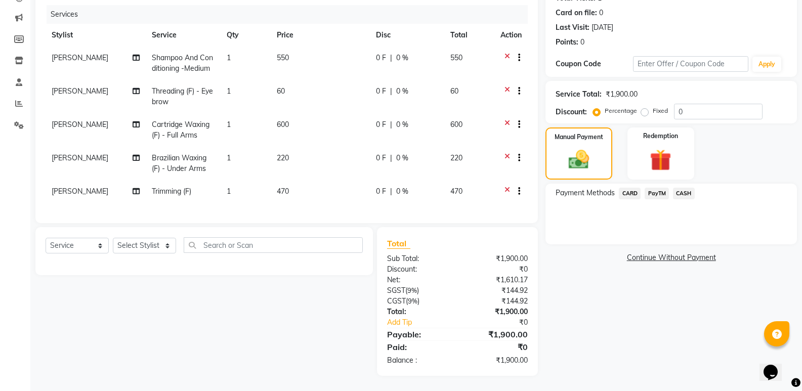
click at [682, 188] on span "CASH" at bounding box center [684, 194] width 22 height 12
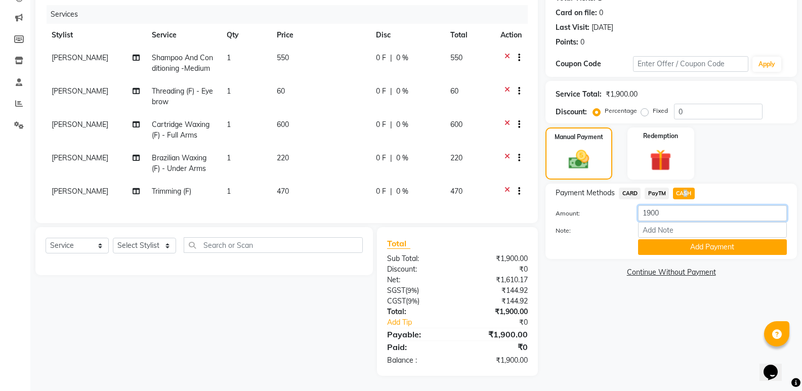
click at [660, 207] on input "1900" at bounding box center [712, 213] width 149 height 16
drag, startPoint x: 660, startPoint y: 207, endPoint x: 639, endPoint y: 207, distance: 21.2
click at [639, 207] on input "1900" at bounding box center [712, 213] width 149 height 16
type input "1590"
click at [738, 244] on button "Add Payment" at bounding box center [712, 247] width 149 height 16
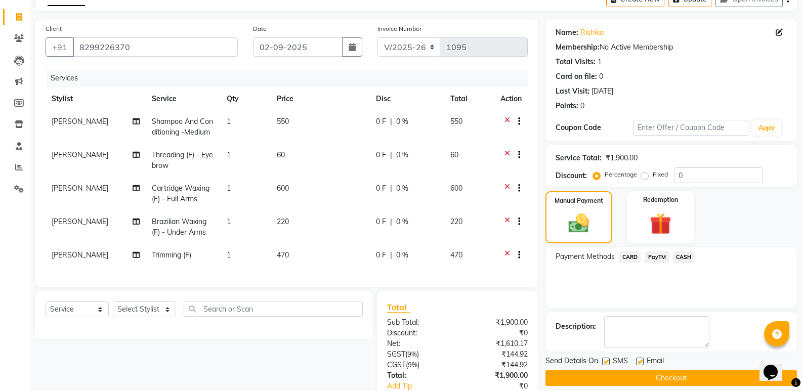
scroll to position [164, 0]
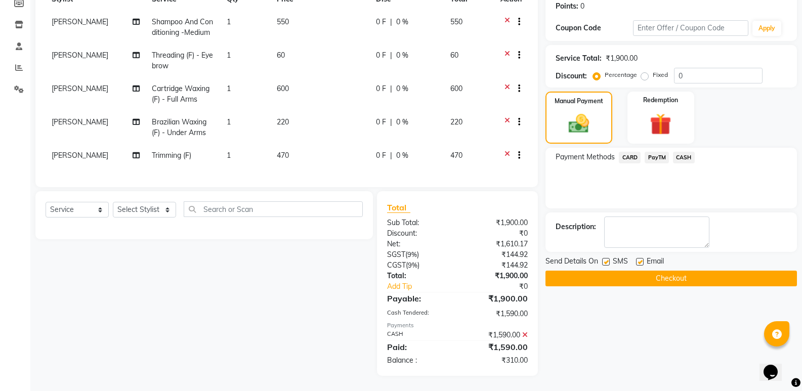
click at [665, 274] on button "Checkout" at bounding box center [670, 279] width 251 height 16
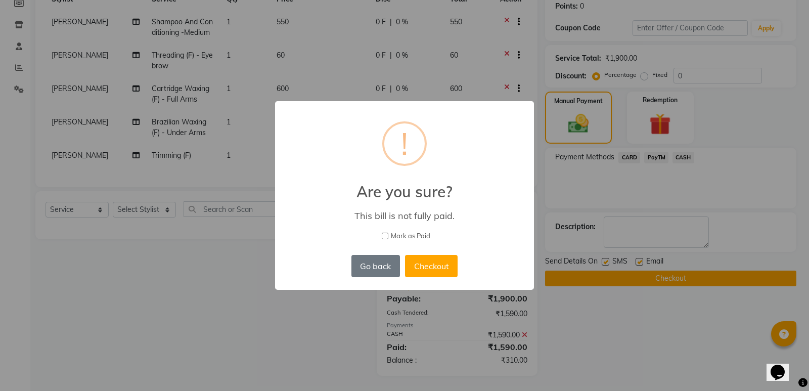
drag, startPoint x: 384, startPoint y: 271, endPoint x: 384, endPoint y: 277, distance: 6.6
click at [383, 271] on button "Go back" at bounding box center [375, 266] width 49 height 22
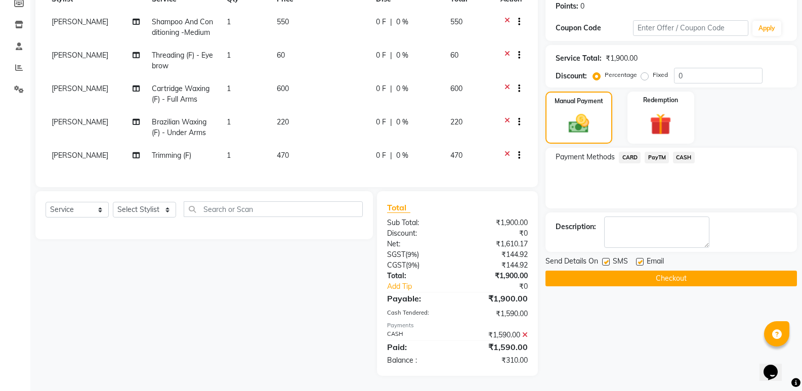
click at [652, 71] on label "Fixed" at bounding box center [659, 74] width 15 height 9
click at [648, 71] on input "Fixed" at bounding box center [646, 74] width 7 height 7
radio input "true"
click at [652, 71] on label "Fixed" at bounding box center [659, 74] width 15 height 9
click at [648, 71] on input "Fixed" at bounding box center [646, 74] width 7 height 7
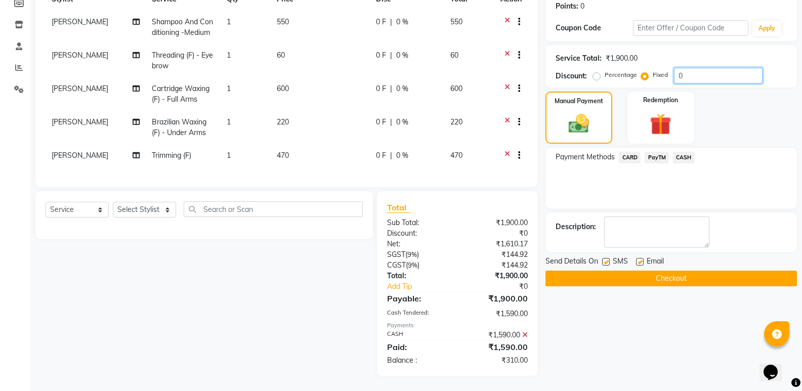
drag, startPoint x: 699, startPoint y: 67, endPoint x: 620, endPoint y: 87, distance: 81.8
click at [699, 68] on input "0" at bounding box center [718, 76] width 89 height 16
type input "0310"
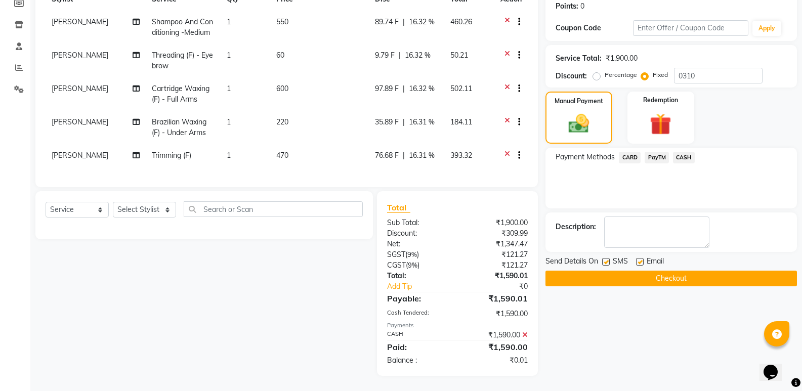
click at [681, 379] on main "INVOICE PREVIOUS INVOICES Create New Update Open Invoices Client [PHONE_NUMBER]…" at bounding box center [415, 139] width 771 height 503
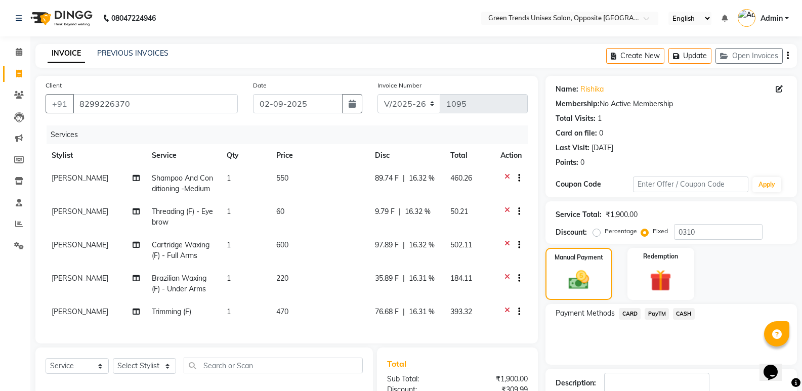
scroll to position [133, 0]
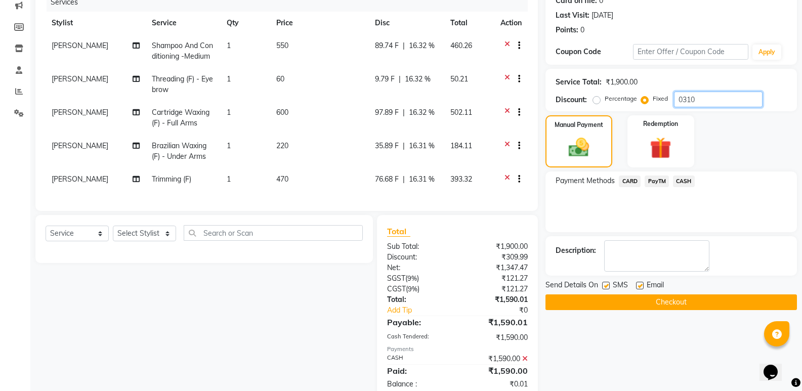
click at [721, 100] on input "0310" at bounding box center [718, 100] width 89 height 16
click at [755, 156] on div "Manual Payment Redemption" at bounding box center [671, 141] width 267 height 52
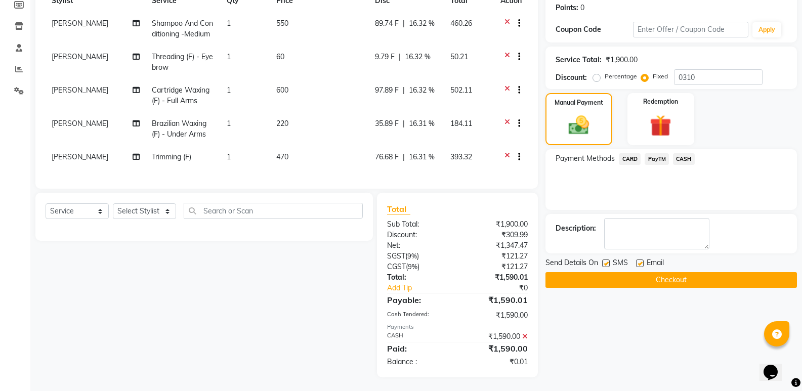
scroll to position [43, 0]
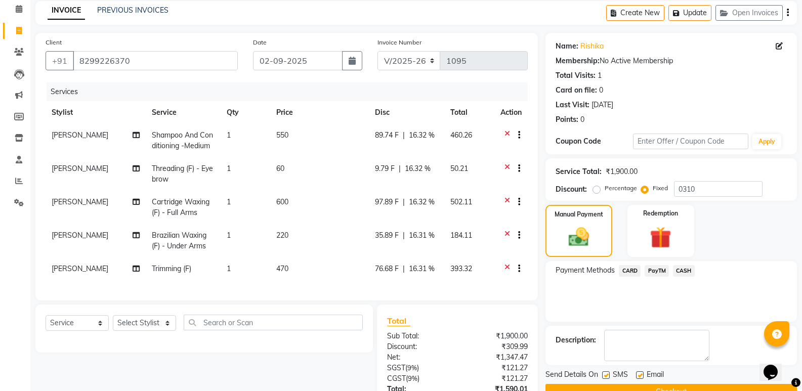
click at [288, 269] on span "470" at bounding box center [282, 268] width 12 height 9
select select "89786"
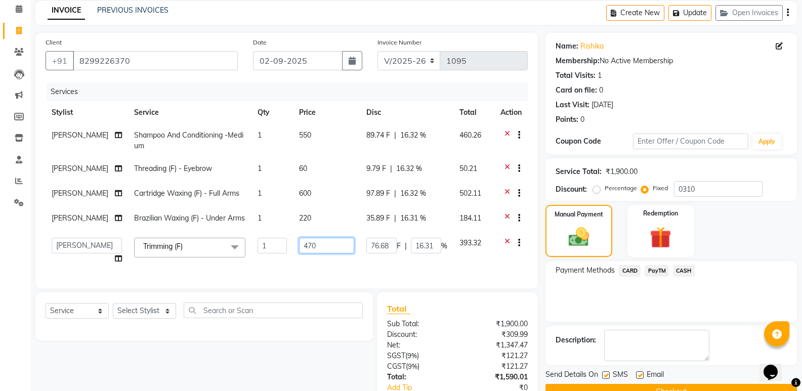
drag, startPoint x: 321, startPoint y: 258, endPoint x: 255, endPoint y: 258, distance: 65.7
click at [255, 258] on tr "[PERSON_NAME] [PERSON_NAME] [PERSON_NAME] [PERSON_NAME] [PERSON_NAME] [PERSON_N…" at bounding box center [287, 251] width 482 height 38
type input "380"
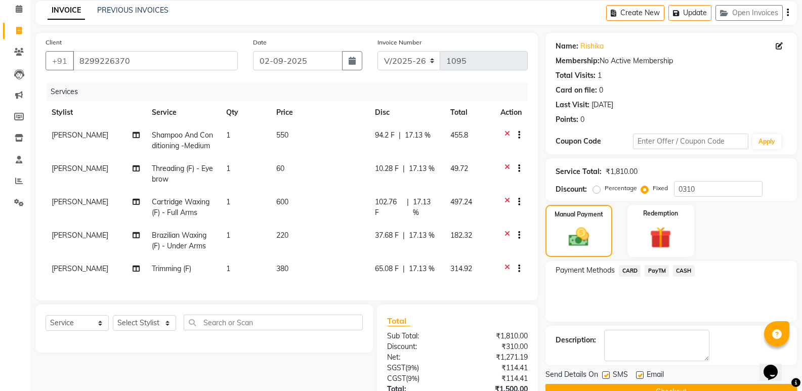
drag, startPoint x: 296, startPoint y: 266, endPoint x: 395, endPoint y: 280, distance: 100.1
click at [296, 266] on td "380" at bounding box center [319, 269] width 99 height 25
select select "89786"
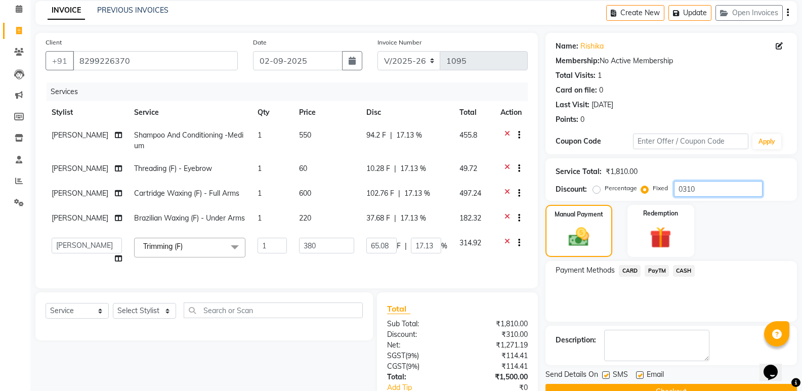
click at [715, 194] on input "0310" at bounding box center [718, 189] width 89 height 16
type input "031"
type input "6.51"
type input "1.71"
type input "03"
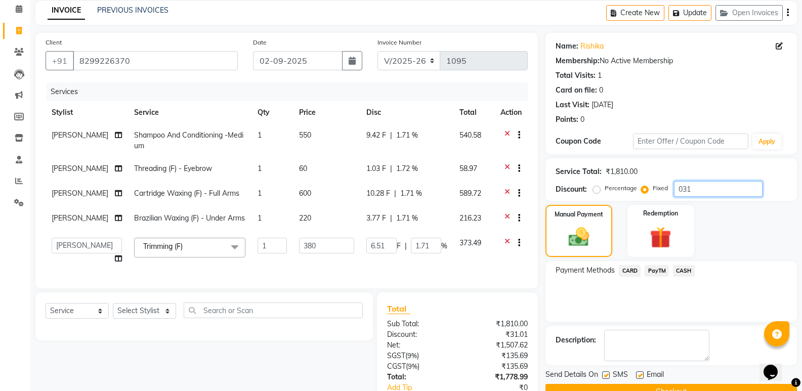
type input "0.63"
type input "0.17"
type input "0"
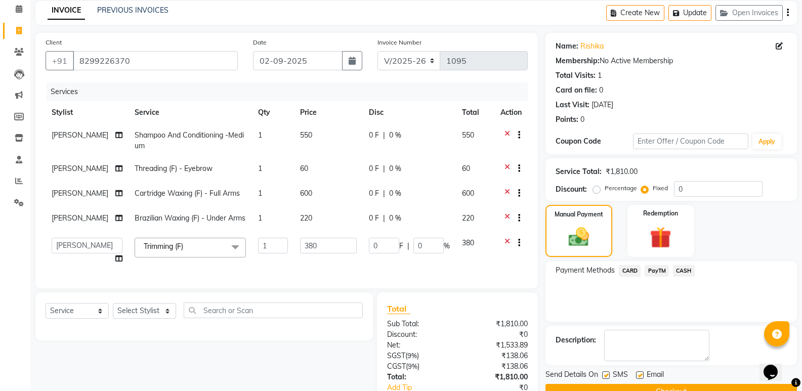
click at [760, 226] on div "Manual Payment Redemption" at bounding box center [671, 231] width 267 height 52
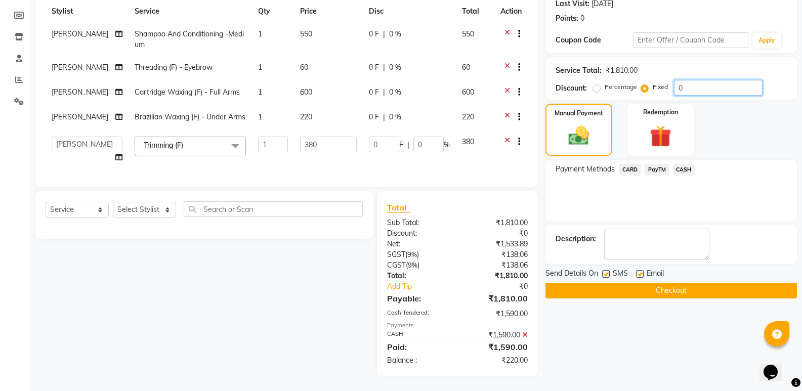
click at [690, 80] on input "0" at bounding box center [718, 88] width 89 height 16
type input "01"
type input "0.21"
type input "0.06"
type input "015"
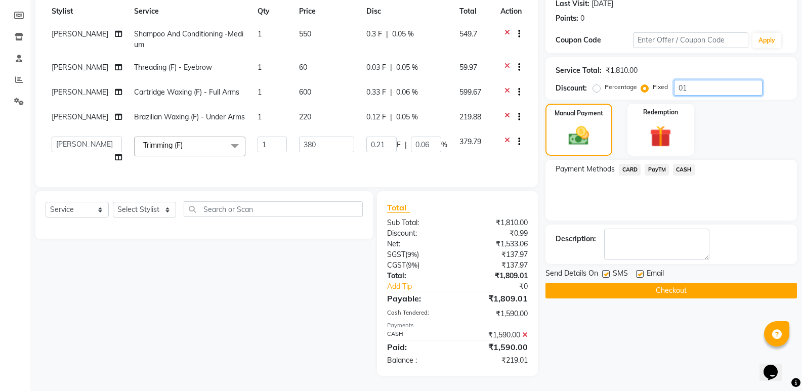
type input "3.15"
type input "0.83"
type input "0159"
type input "33.38"
type input "8.78"
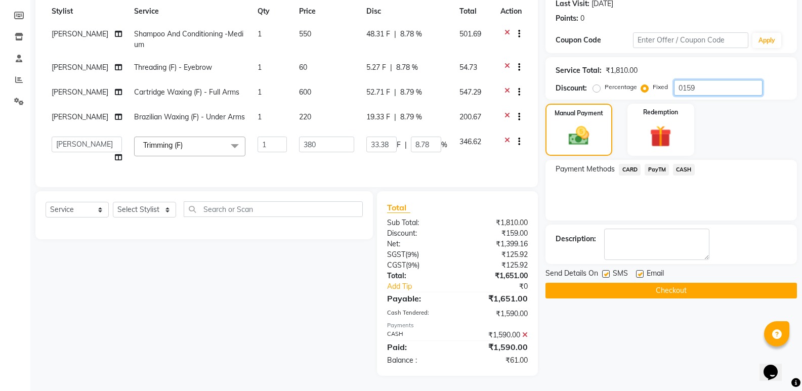
type input "01590"
type input "333.81"
type input "87.84"
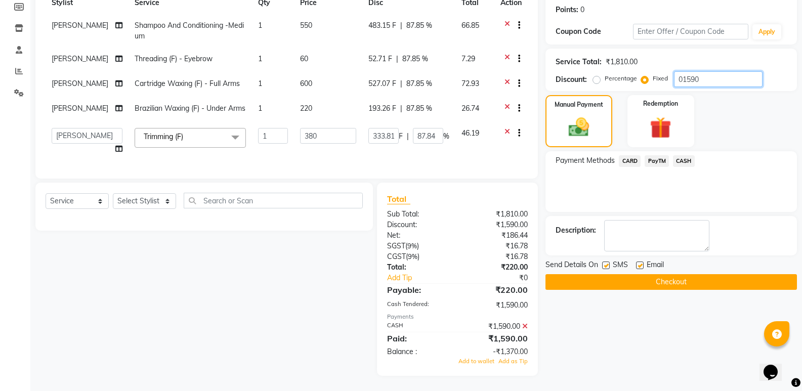
type input "0159"
type input "33.38"
type input "8.78"
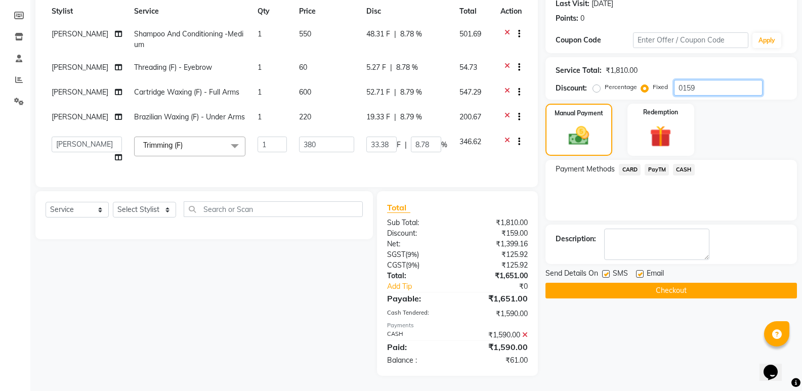
type input "015"
type input "3.15"
type input "0.83"
type input "01"
type input "0.21"
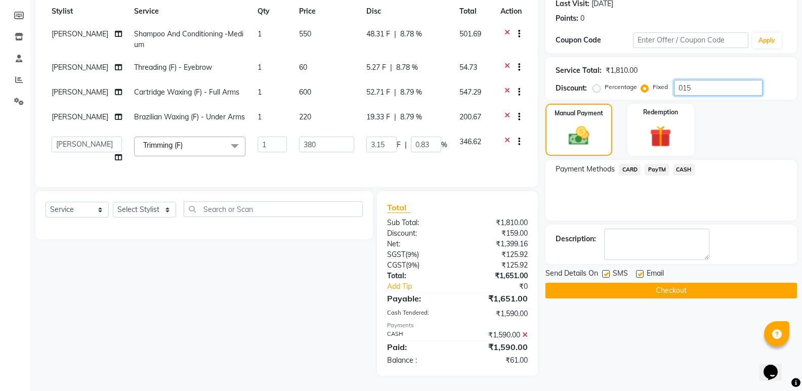
type input "0.06"
type input "0"
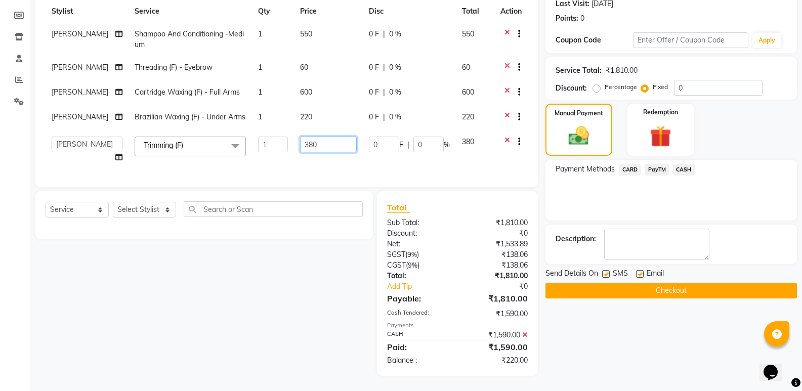
drag, startPoint x: 326, startPoint y: 141, endPoint x: 270, endPoint y: 136, distance: 56.9
click at [294, 145] on td "380" at bounding box center [328, 149] width 69 height 38
type input "470"
click at [313, 156] on td "470" at bounding box center [328, 149] width 69 height 38
select select "89786"
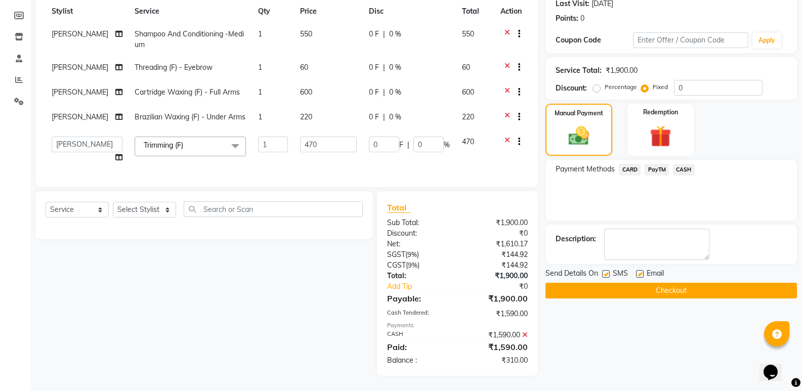
click at [313, 156] on td "470" at bounding box center [328, 149] width 69 height 38
click at [394, 137] on input "0" at bounding box center [384, 145] width 30 height 16
type input "090"
click at [402, 158] on td "090 F | 0 %" at bounding box center [409, 149] width 93 height 38
select select "89786"
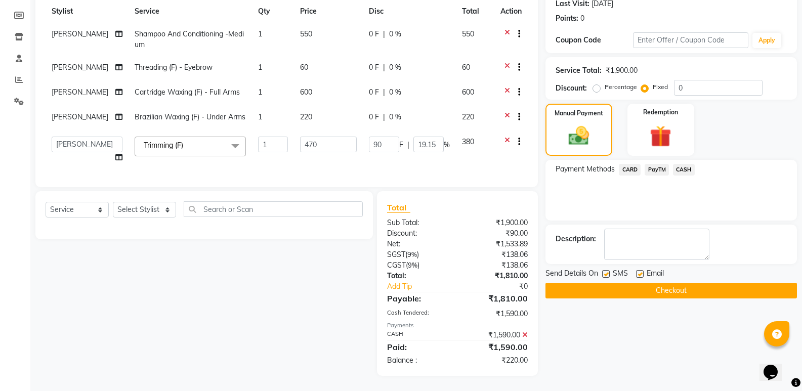
click at [524, 336] on icon at bounding box center [525, 334] width 6 height 7
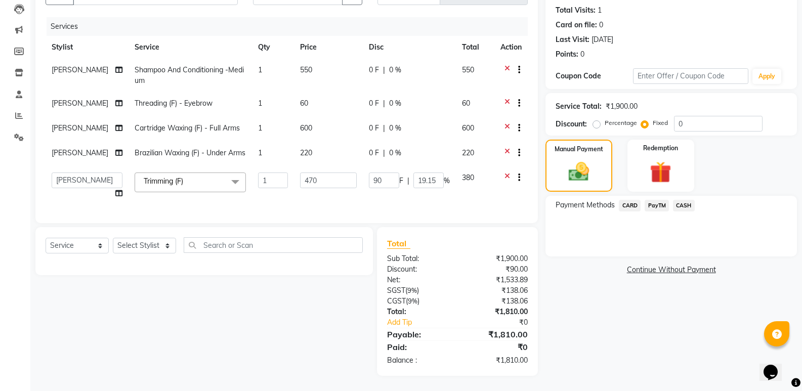
click at [635, 342] on div "Name: [PERSON_NAME] Membership: No Active Membership Total Visits: 1 Card on fi…" at bounding box center [674, 172] width 259 height 408
click at [392, 178] on input "90" at bounding box center [384, 180] width 30 height 16
click at [373, 189] on td "F | 19.15 %" at bounding box center [409, 185] width 93 height 38
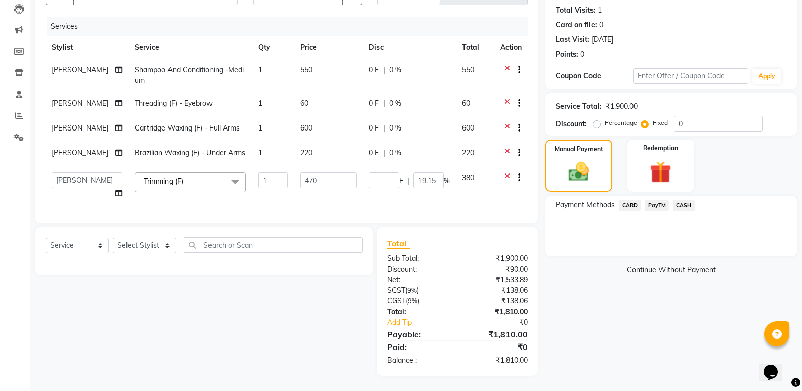
select select "89786"
click at [689, 116] on input "0" at bounding box center [718, 124] width 89 height 16
type input "09"
type input "2.23"
type input "0.47"
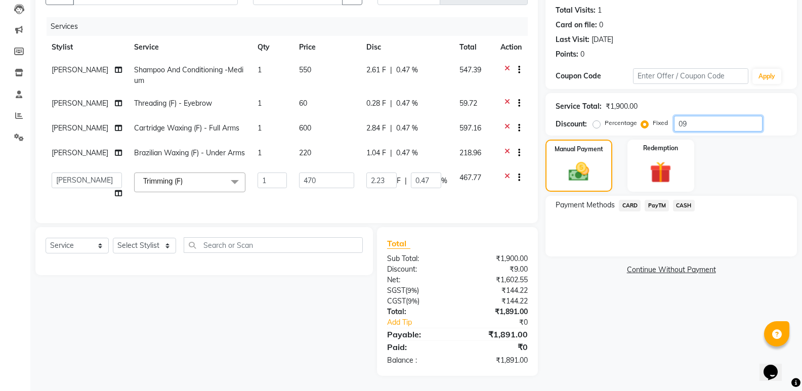
type input "090"
type input "22.26"
type input "4.74"
type input "090"
click at [602, 312] on div "Name: [PERSON_NAME] Membership: No Active Membership Total Visits: 1 Card on fi…" at bounding box center [674, 172] width 259 height 408
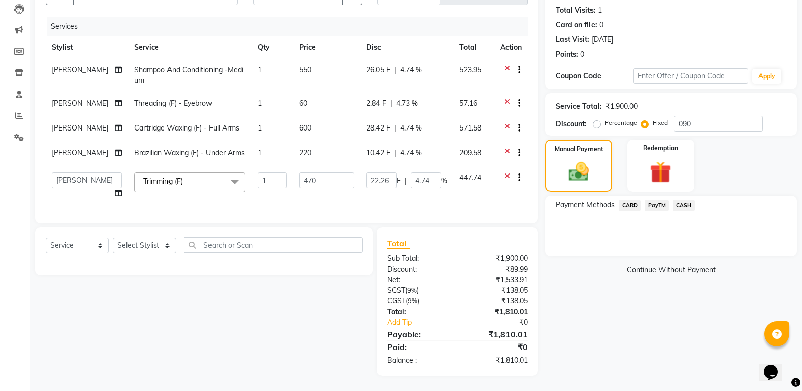
click at [677, 313] on div "Name: [PERSON_NAME] Membership: No Active Membership Total Visits: 1 Card on fi…" at bounding box center [674, 172] width 259 height 408
click at [679, 200] on span "CASH" at bounding box center [684, 206] width 22 height 12
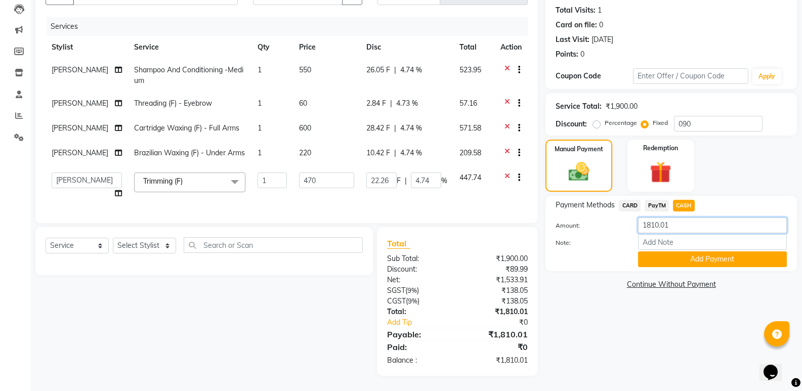
click at [675, 217] on input "1810.01" at bounding box center [712, 225] width 149 height 16
type input "1"
click at [668, 234] on input "Note:" at bounding box center [712, 242] width 149 height 16
click at [684, 217] on input "1590" at bounding box center [712, 225] width 149 height 16
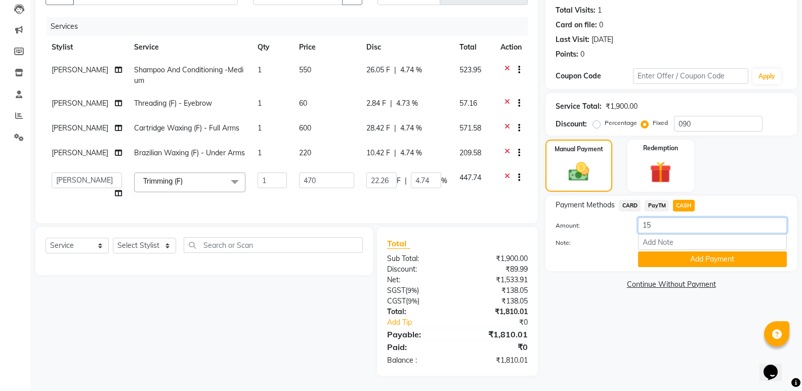
type input "1"
type input "1590"
click at [688, 251] on button "Add Payment" at bounding box center [712, 259] width 149 height 16
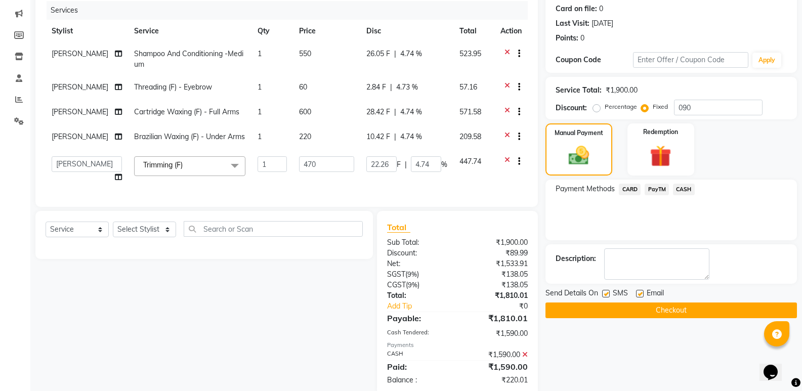
click at [656, 190] on span "PayTM" at bounding box center [656, 190] width 24 height 12
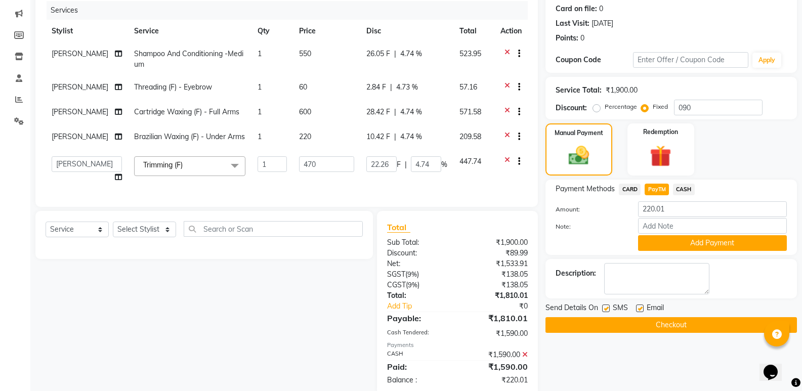
click at [679, 323] on button "Checkout" at bounding box center [670, 325] width 251 height 16
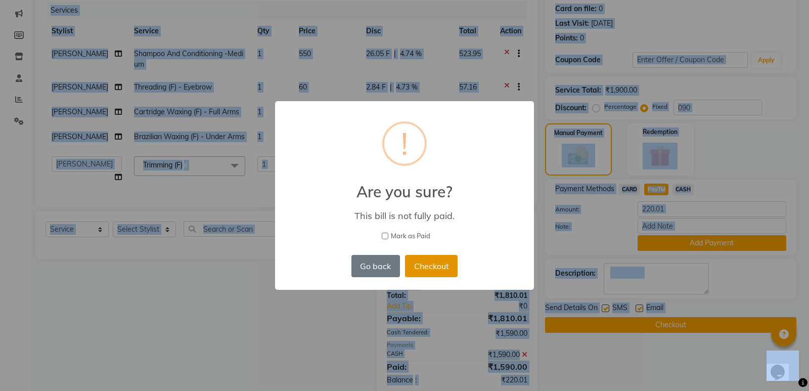
click at [444, 263] on button "Checkout" at bounding box center [431, 266] width 53 height 22
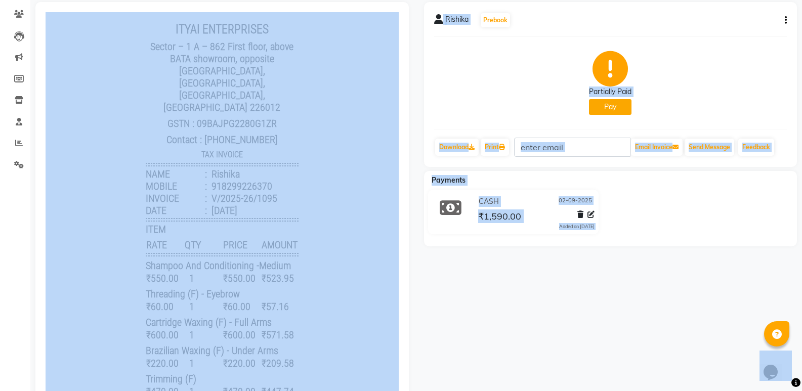
scroll to position [78, 0]
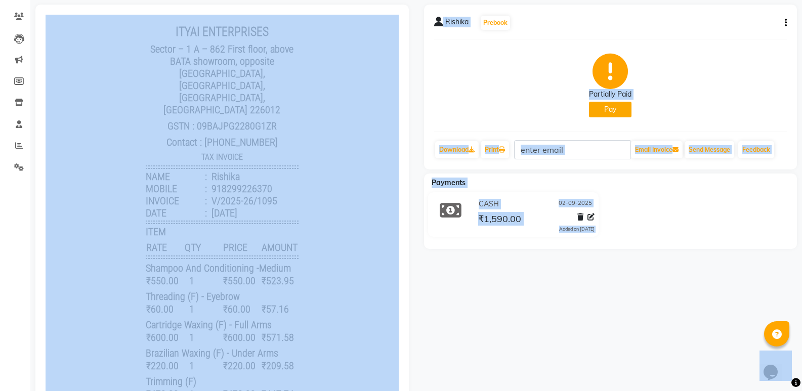
select select "service"
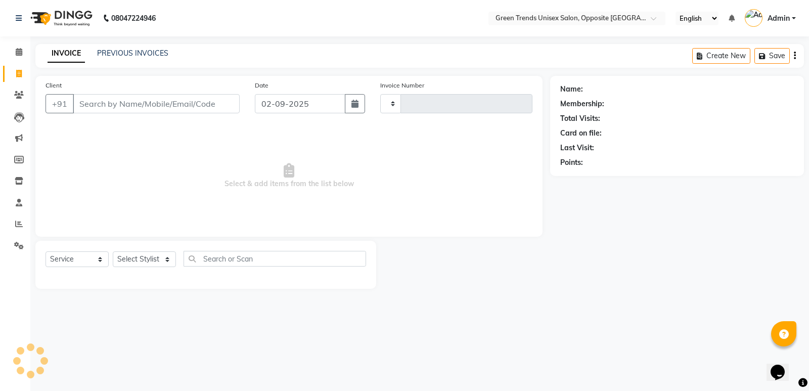
type input "1096"
select select "5225"
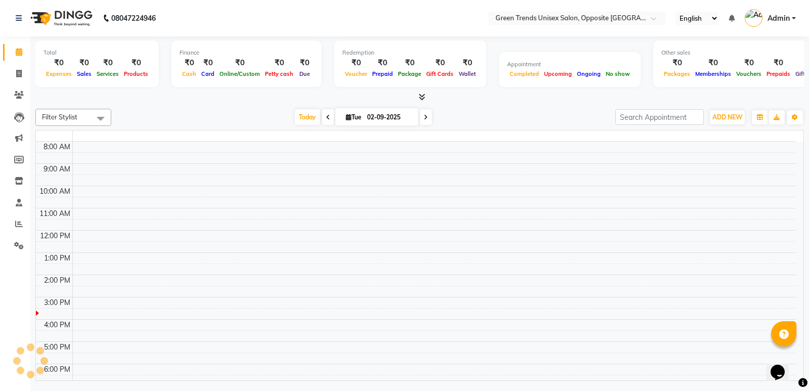
select select "5225"
select select "service"
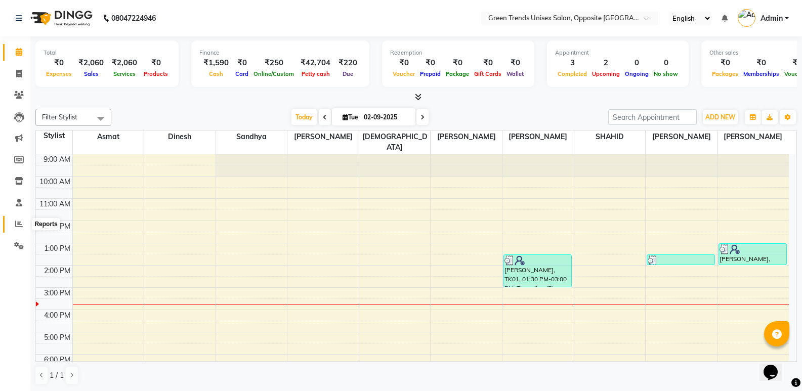
click at [16, 222] on icon at bounding box center [19, 224] width 8 height 8
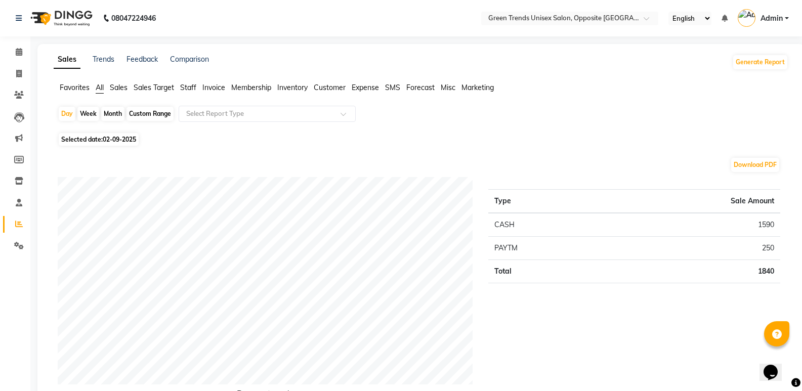
click at [330, 84] on span "Customer" at bounding box center [330, 87] width 32 height 9
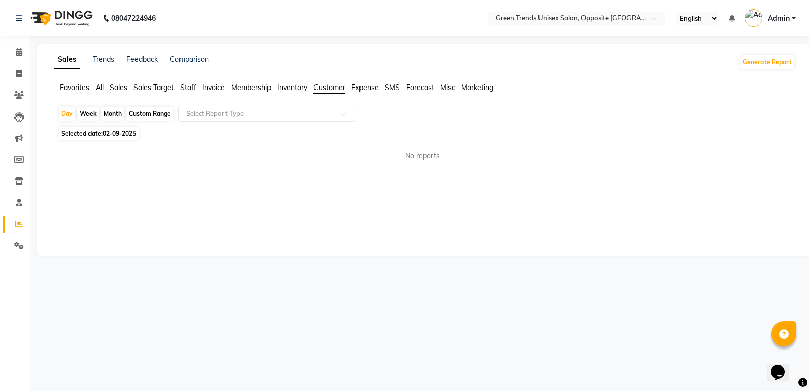
click at [345, 115] on span at bounding box center [346, 117] width 13 height 10
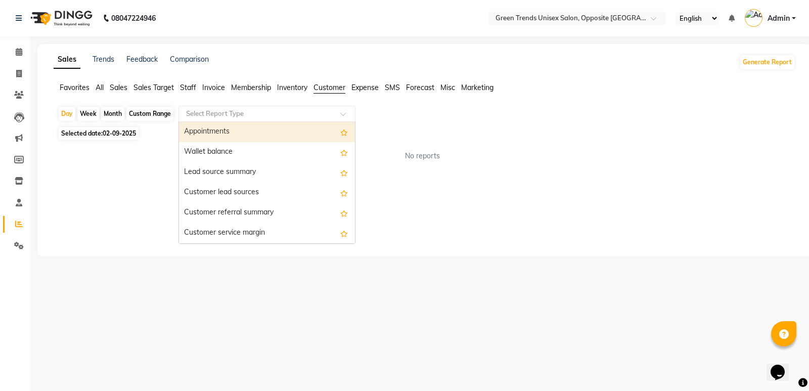
click at [345, 115] on span at bounding box center [346, 117] width 13 height 10
click at [115, 114] on div "Month" at bounding box center [112, 114] width 23 height 14
select select "9"
select select "2025"
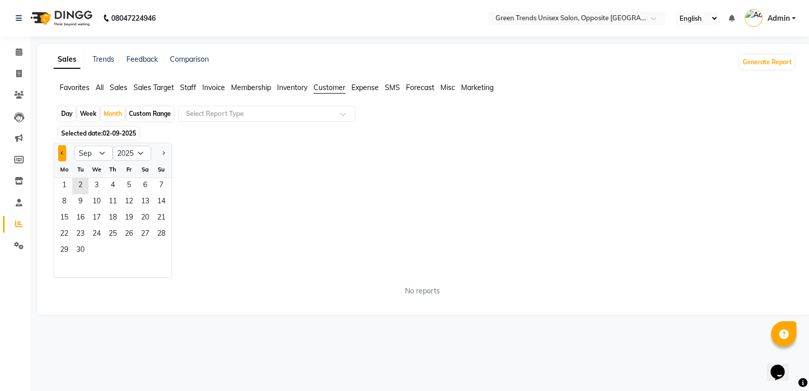
click at [63, 153] on span "Previous month" at bounding box center [63, 153] width 4 height 4
select select "7"
click at [84, 186] on span "1" at bounding box center [80, 186] width 16 height 16
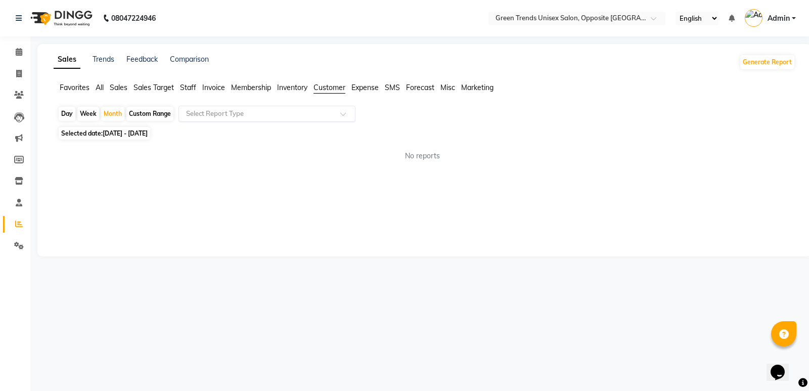
click at [345, 115] on span at bounding box center [346, 117] width 13 height 10
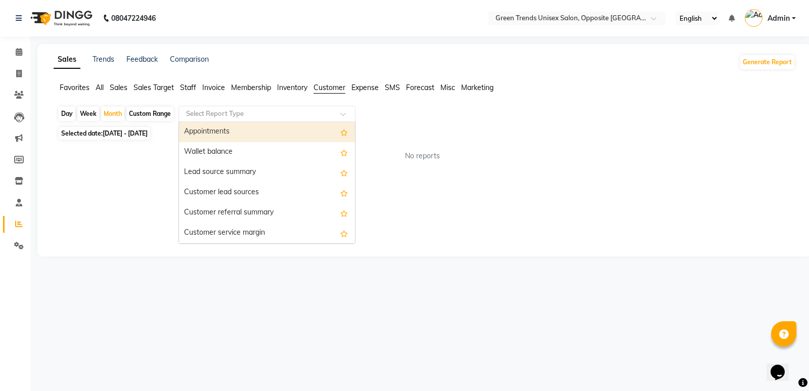
click at [342, 115] on span at bounding box center [346, 117] width 13 height 10
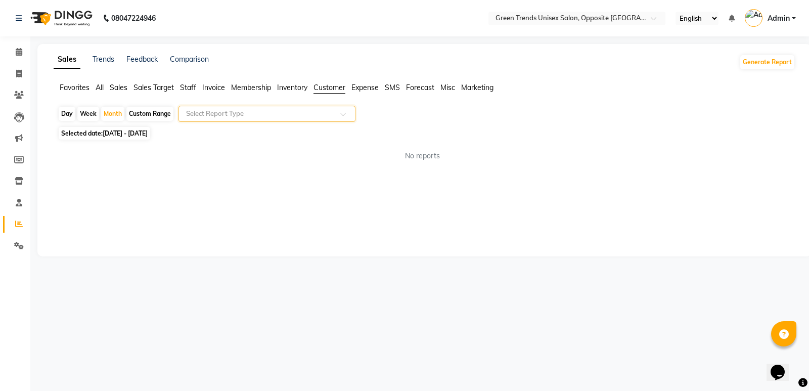
click at [342, 115] on span at bounding box center [346, 117] width 13 height 10
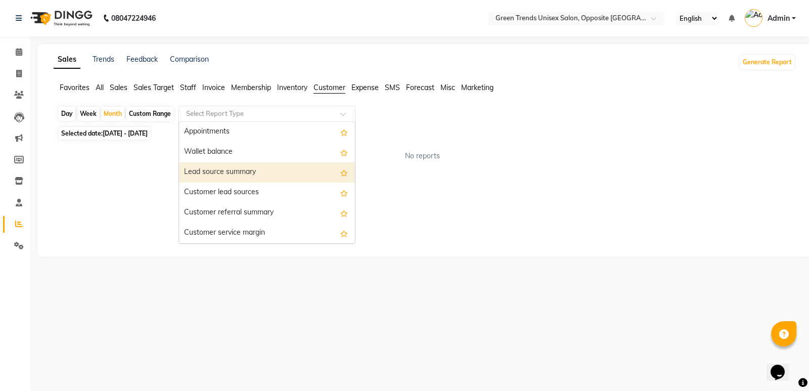
click at [223, 168] on div "Lead source summary" at bounding box center [267, 172] width 176 height 20
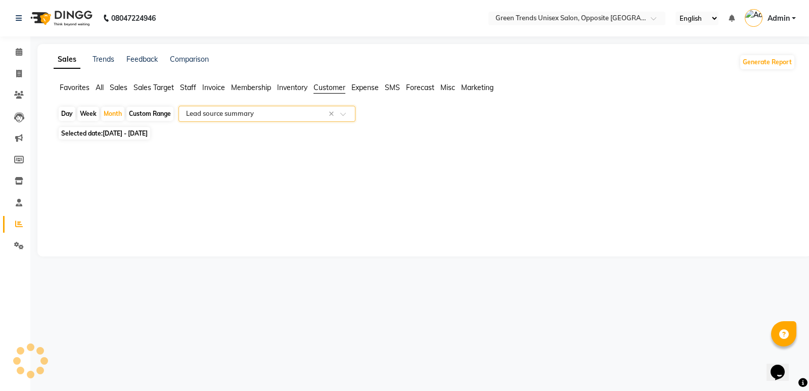
select select "full_report"
select select "csv"
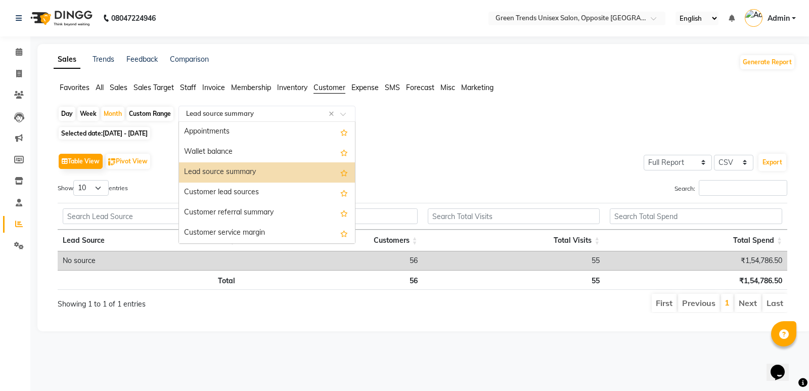
click at [347, 114] on span at bounding box center [346, 117] width 13 height 10
click at [233, 190] on div "Customer lead sources" at bounding box center [267, 193] width 176 height 20
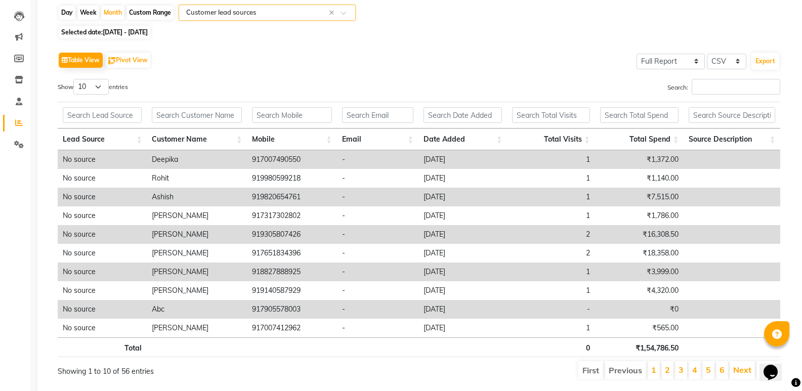
scroll to position [131, 0]
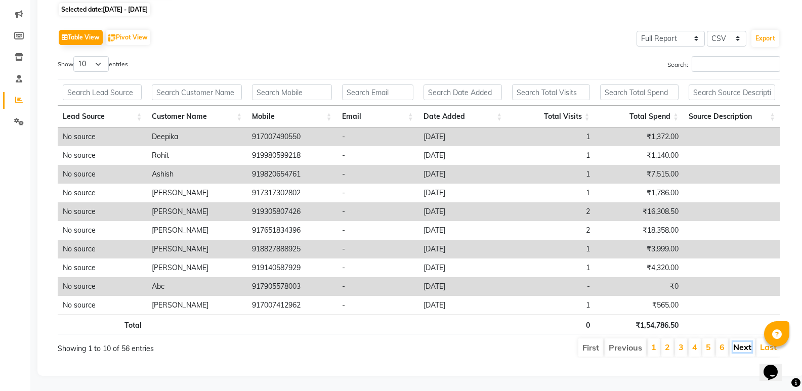
click at [741, 342] on link "Next" at bounding box center [742, 347] width 18 height 10
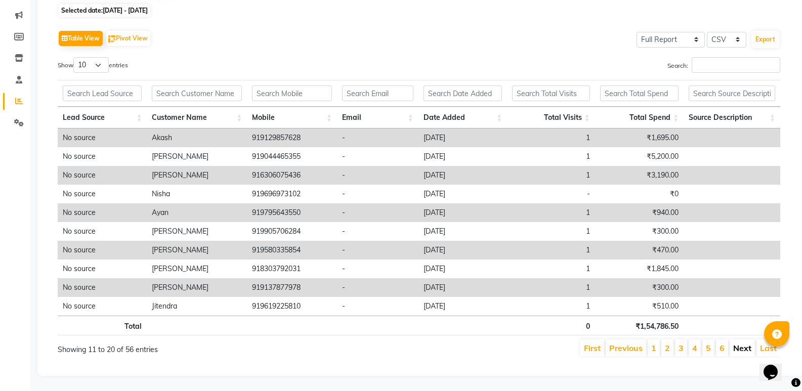
scroll to position [130, 0]
click at [743, 343] on link "Next" at bounding box center [742, 348] width 18 height 10
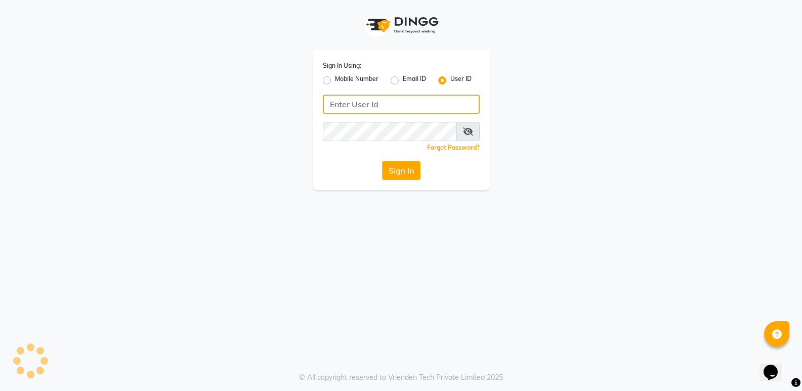
type input "[PERSON_NAME]@123"
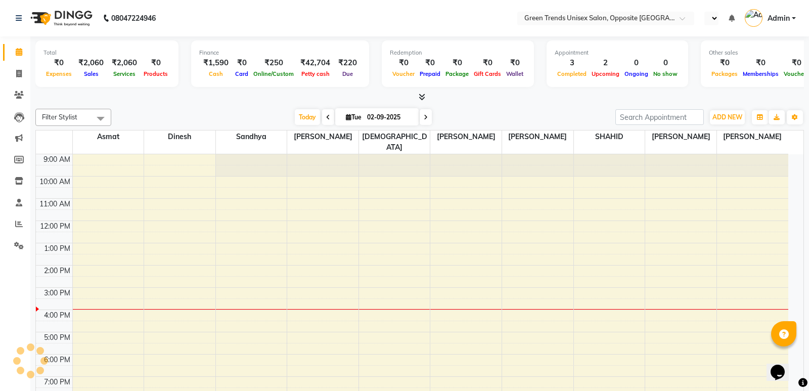
select select "en"
